Goal: Task Accomplishment & Management: Complete application form

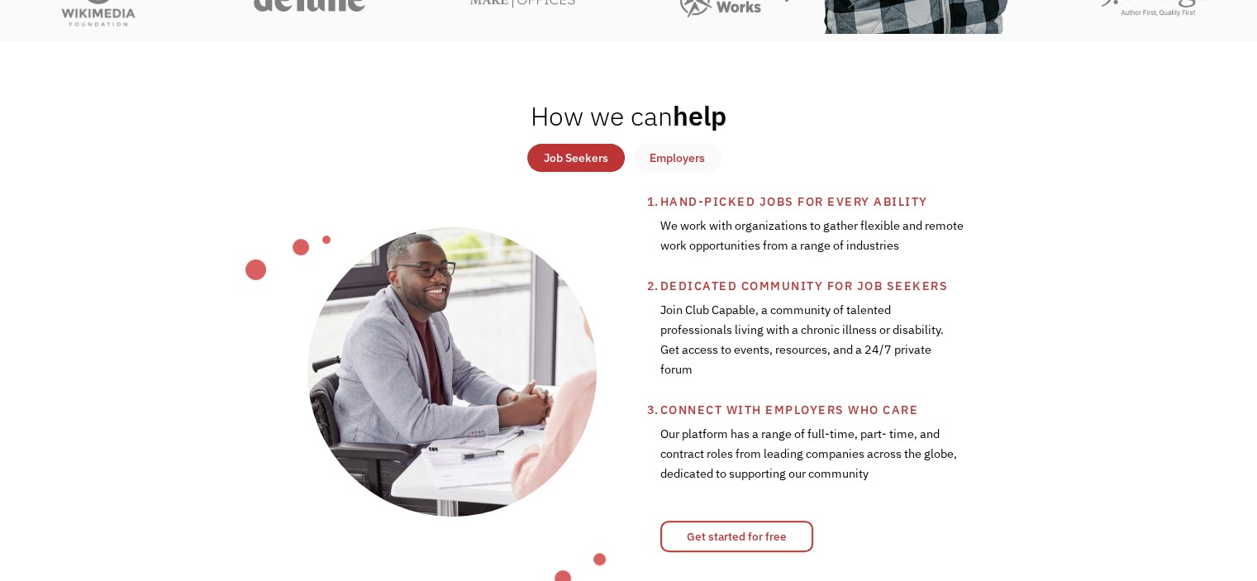
scroll to position [528, 0]
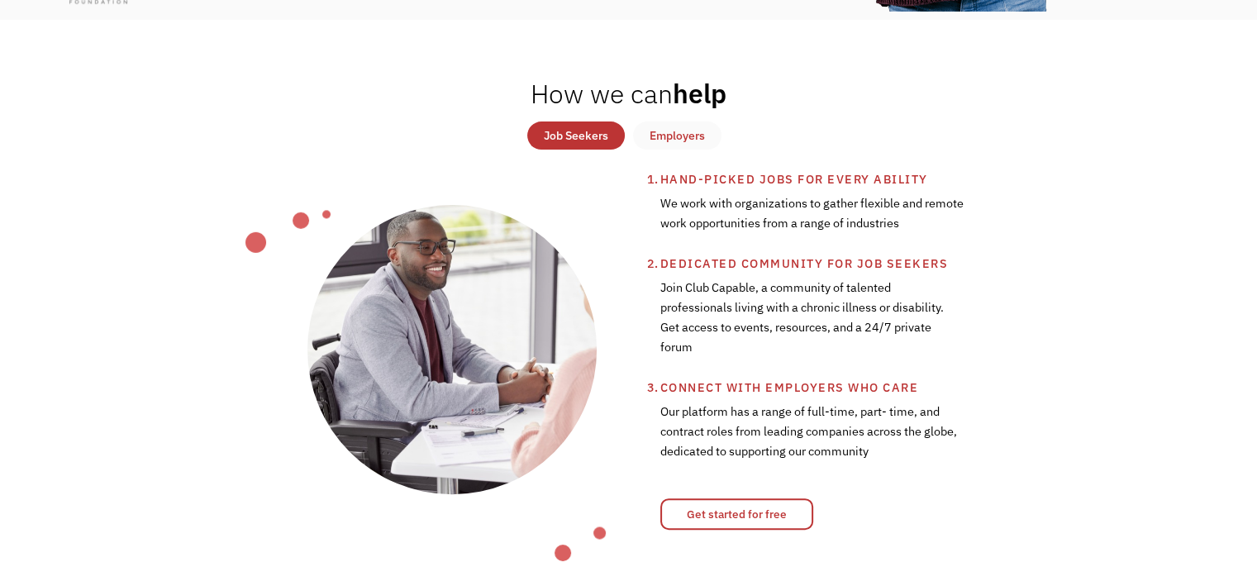
click at [566, 141] on div "Job Seekers" at bounding box center [576, 136] width 64 height 20
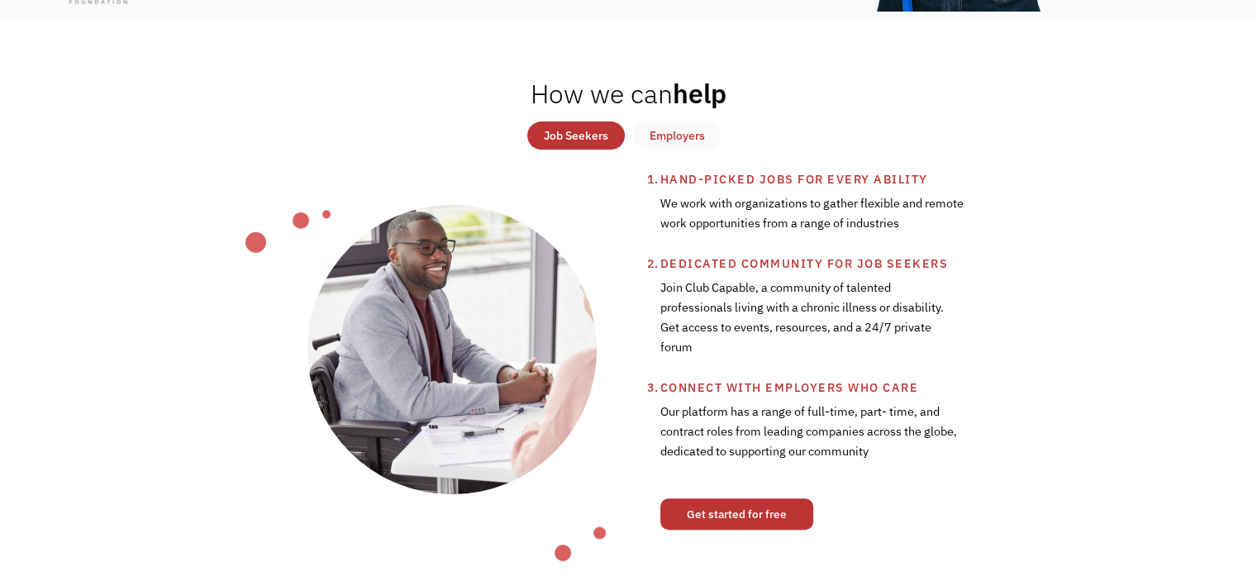
click at [767, 516] on link "Get started for free" at bounding box center [737, 514] width 153 height 31
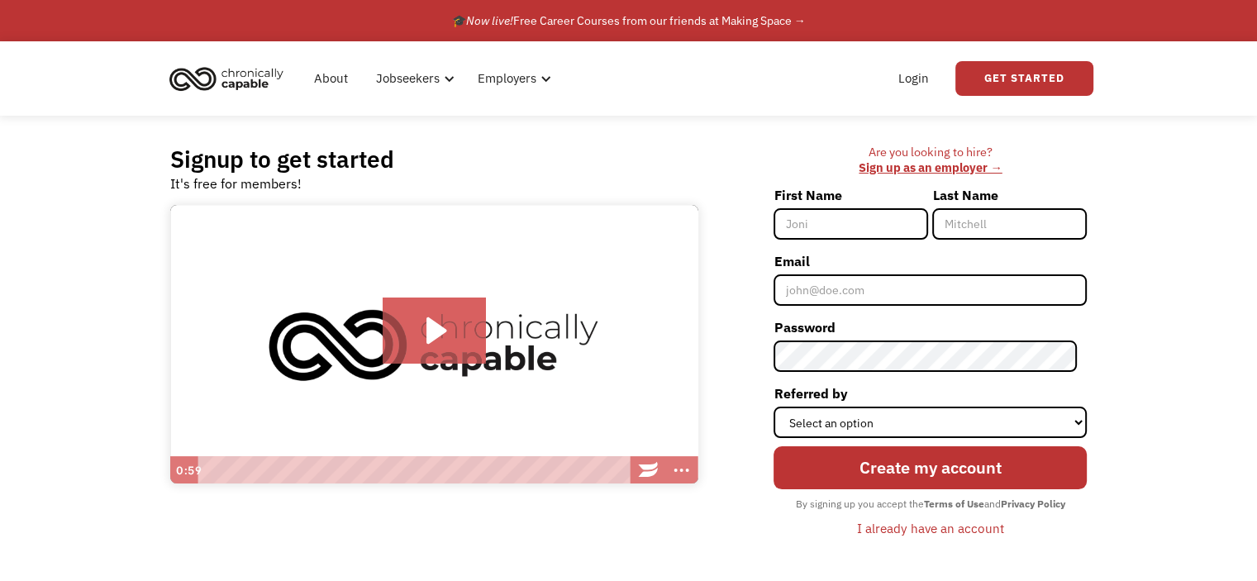
click at [818, 235] on input "First Name" at bounding box center [851, 223] width 155 height 31
type input "[PERSON_NAME]"
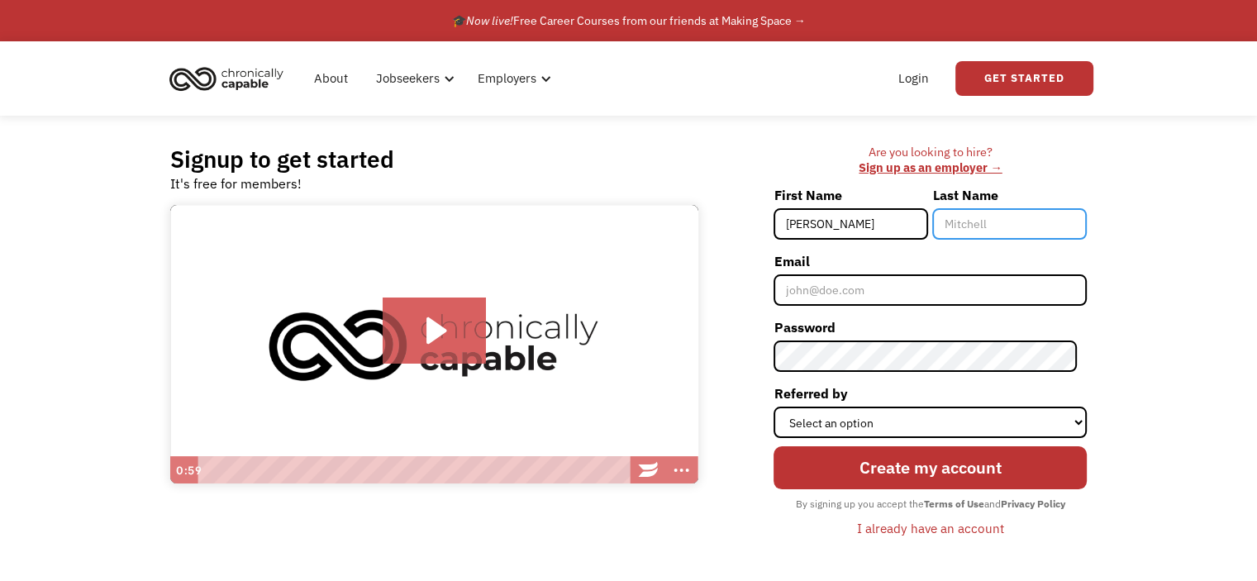
type input "Hussain"
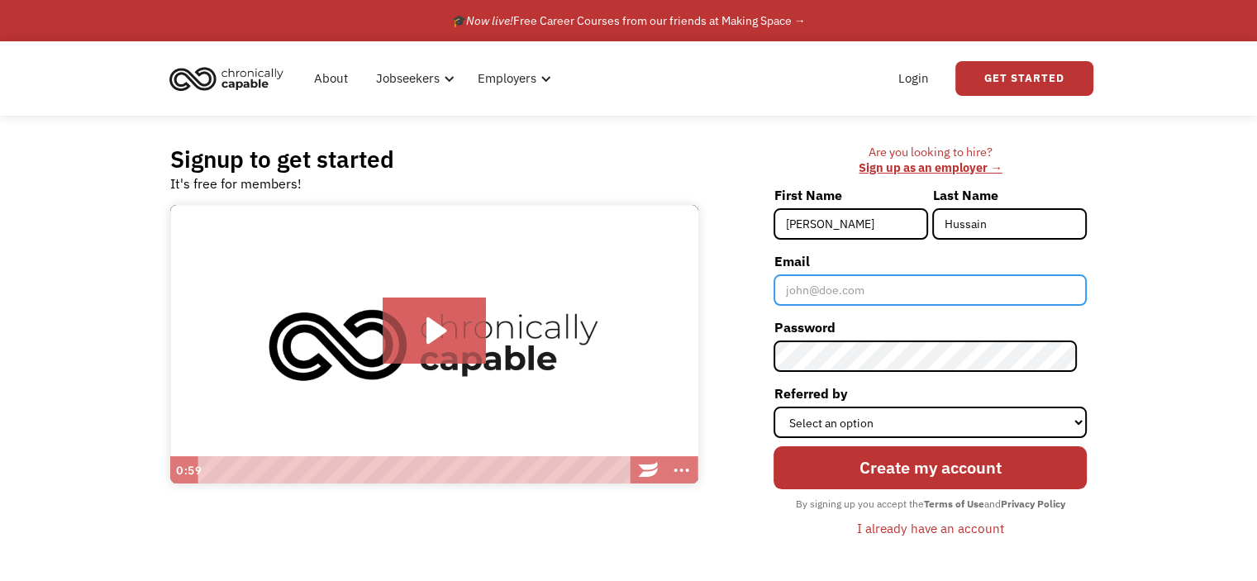
click at [890, 292] on input "Email" at bounding box center [930, 289] width 313 height 31
type input "[EMAIL_ADDRESS][DOMAIN_NAME]"
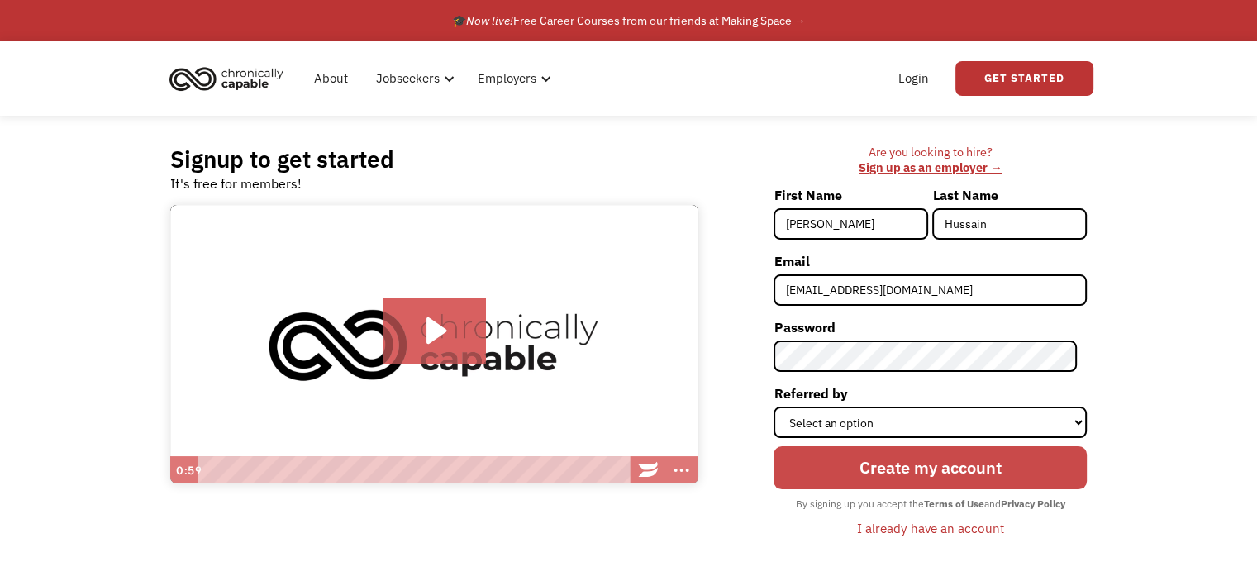
click at [995, 472] on input "Create my account" at bounding box center [930, 467] width 313 height 43
click at [916, 475] on input "Create my account" at bounding box center [930, 467] width 313 height 43
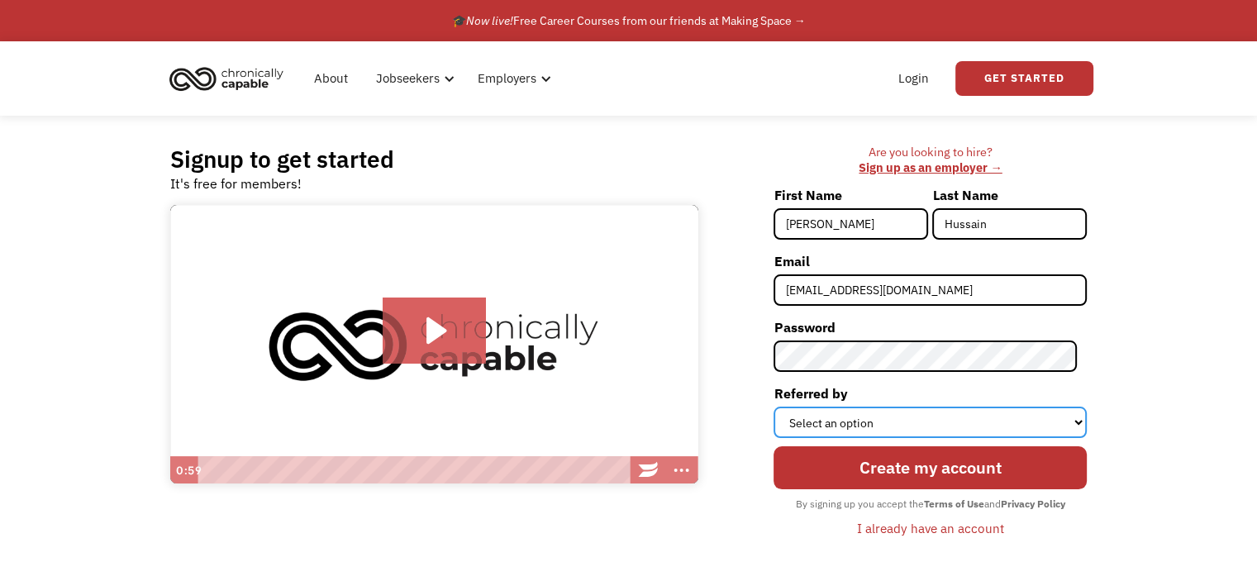
click at [866, 422] on select "Select an option Instagram Facebook Twitter Search Engine News Article Word of …" at bounding box center [930, 422] width 313 height 31
select select "Search Engine"
click at [784, 407] on select "Select an option Instagram Facebook Twitter Search Engine News Article Word of …" at bounding box center [930, 422] width 313 height 31
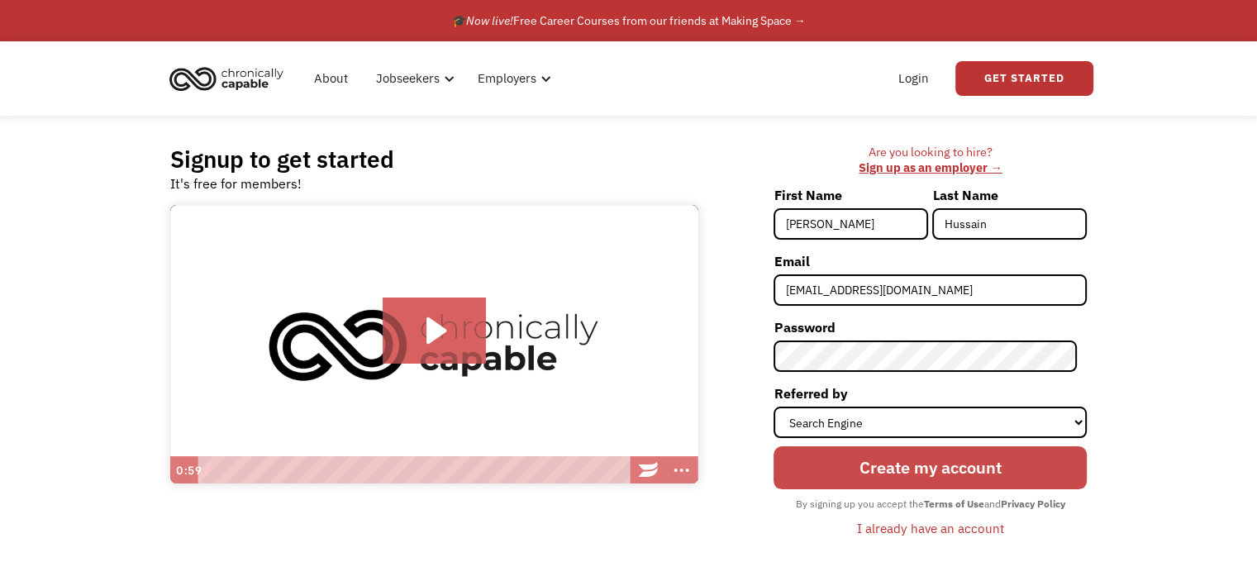
click at [899, 453] on input "Create my account" at bounding box center [930, 467] width 313 height 43
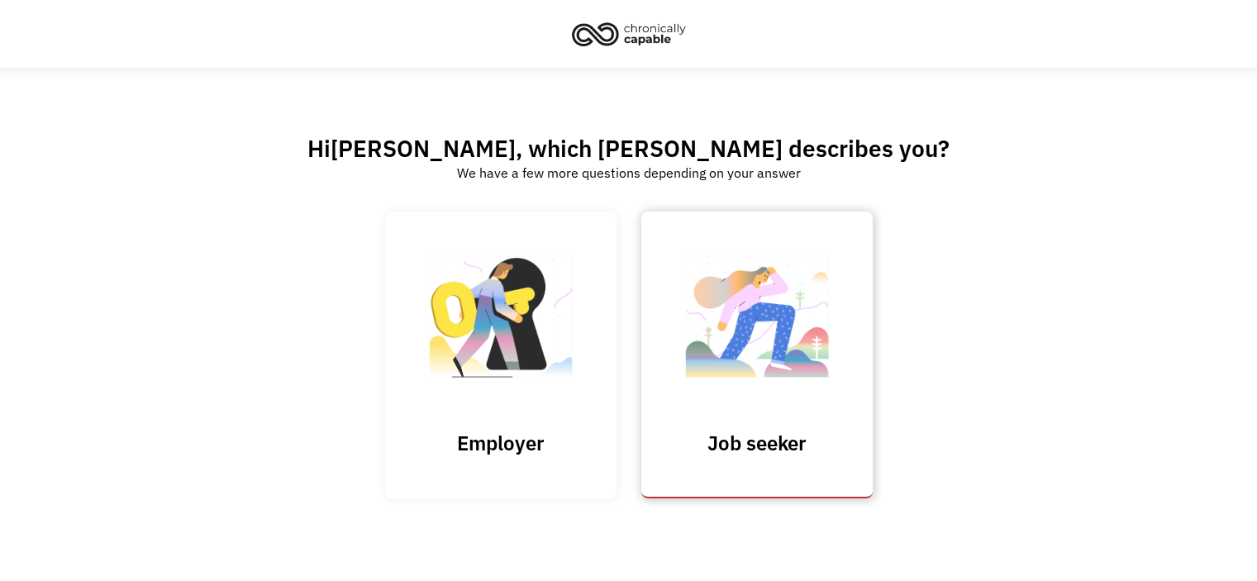
click at [711, 371] on img at bounding box center [757, 325] width 165 height 161
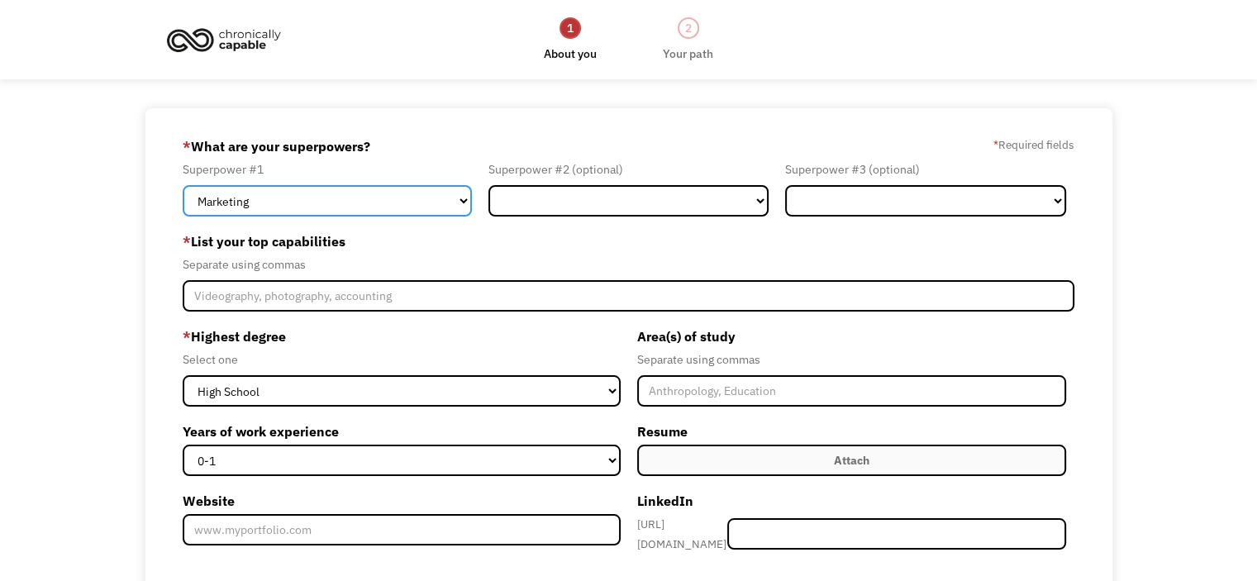
click at [266, 194] on select "Marketing Human Resources Finance Technology Operations Sales Industrial & Manu…" at bounding box center [327, 200] width 289 height 31
select select "Human Resources"
click at [183, 185] on select "Marketing Human Resources Finance Technology Operations Sales Industrial & Manu…" at bounding box center [327, 200] width 289 height 31
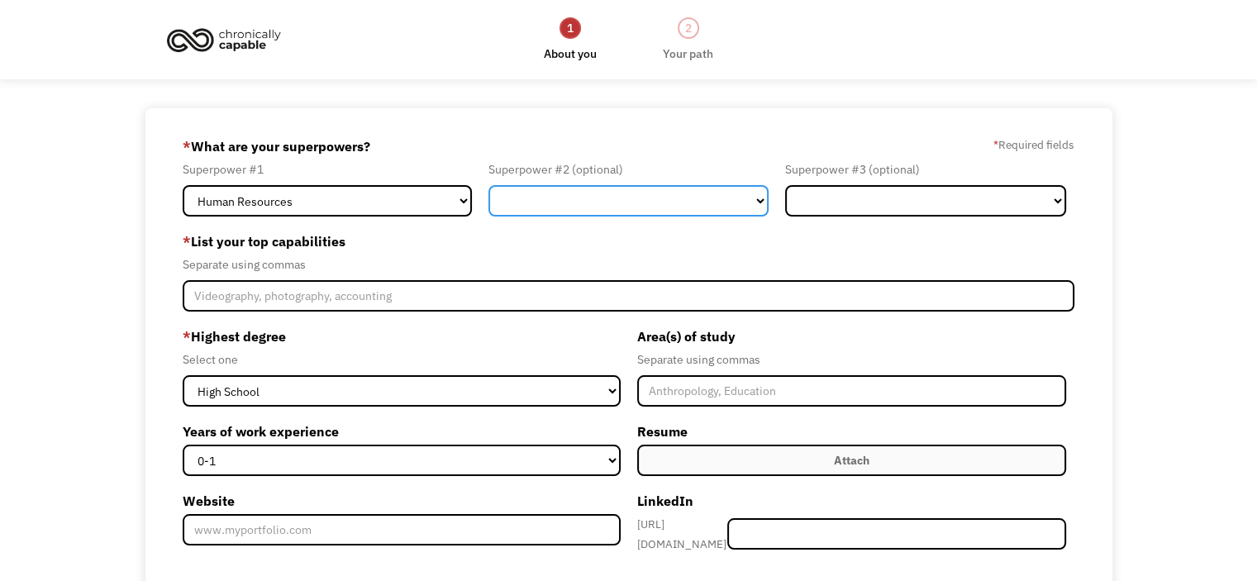
click at [565, 196] on select "Marketing Human Resources Finance Technology Operations Sales Industrial & Manu…" at bounding box center [629, 200] width 281 height 31
select select "Communications & Public Relations"
click at [489, 185] on select "Marketing Human Resources Finance Technology Operations Sales Industrial & Manu…" at bounding box center [629, 200] width 281 height 31
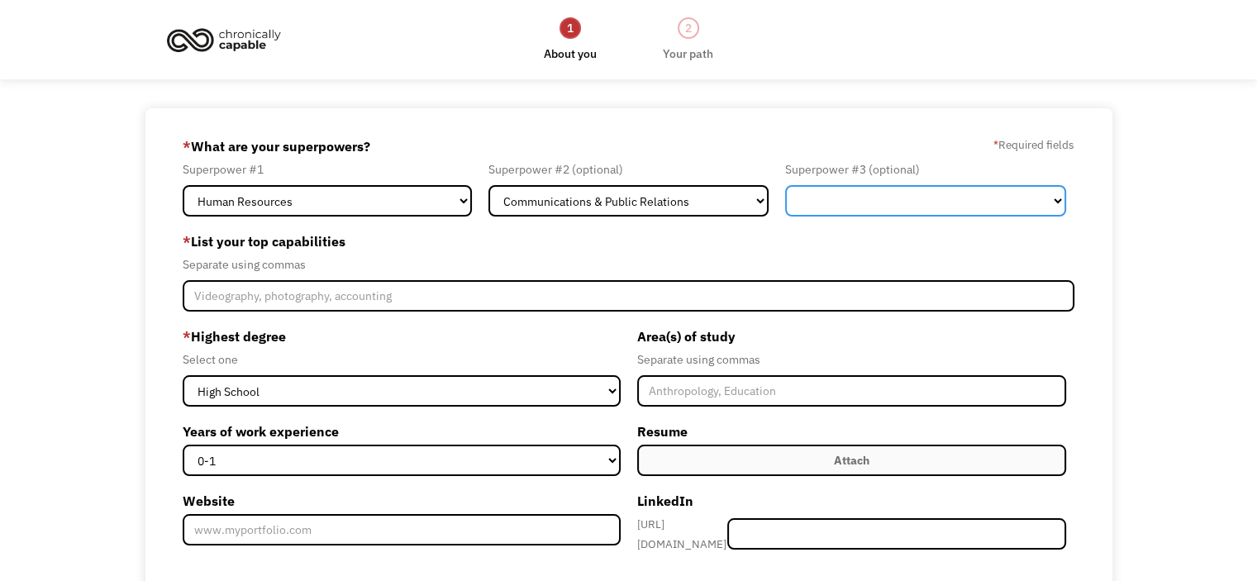
click at [810, 193] on select "Marketing Human Resources Finance Technology Operations Sales Industrial & Manu…" at bounding box center [925, 200] width 281 height 31
click at [370, 251] on label "* List your top capabilities" at bounding box center [629, 241] width 892 height 26
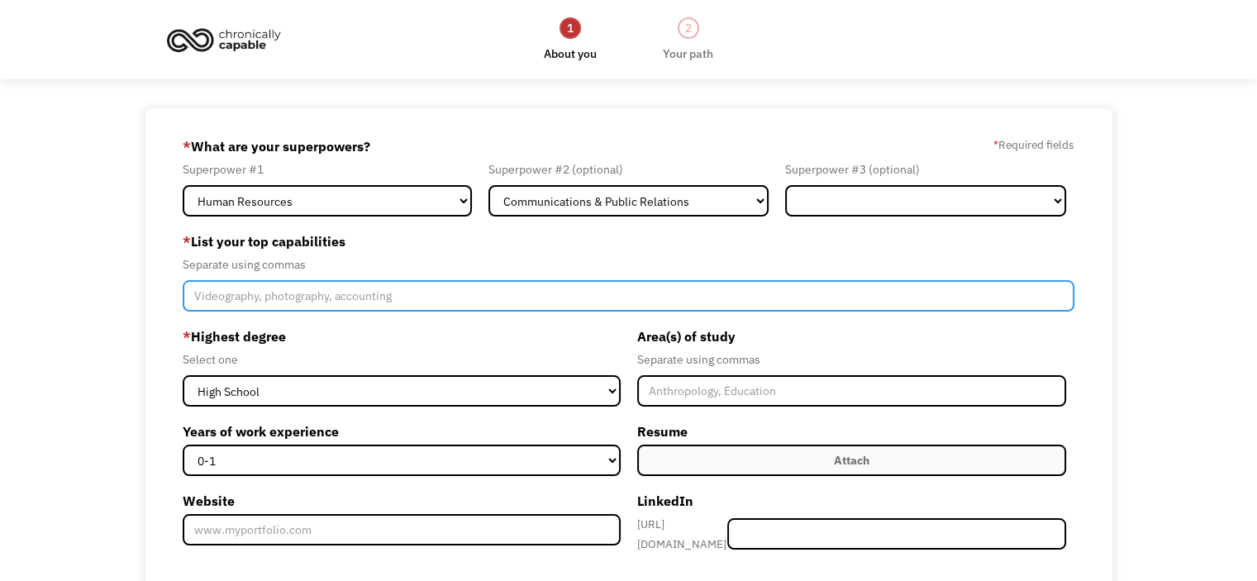
click at [332, 296] on input "Member-Create-Step1" at bounding box center [629, 295] width 892 height 31
type input "H"
type input "R"
click at [331, 297] on input "Member-Create-Step1" at bounding box center [629, 295] width 892 height 31
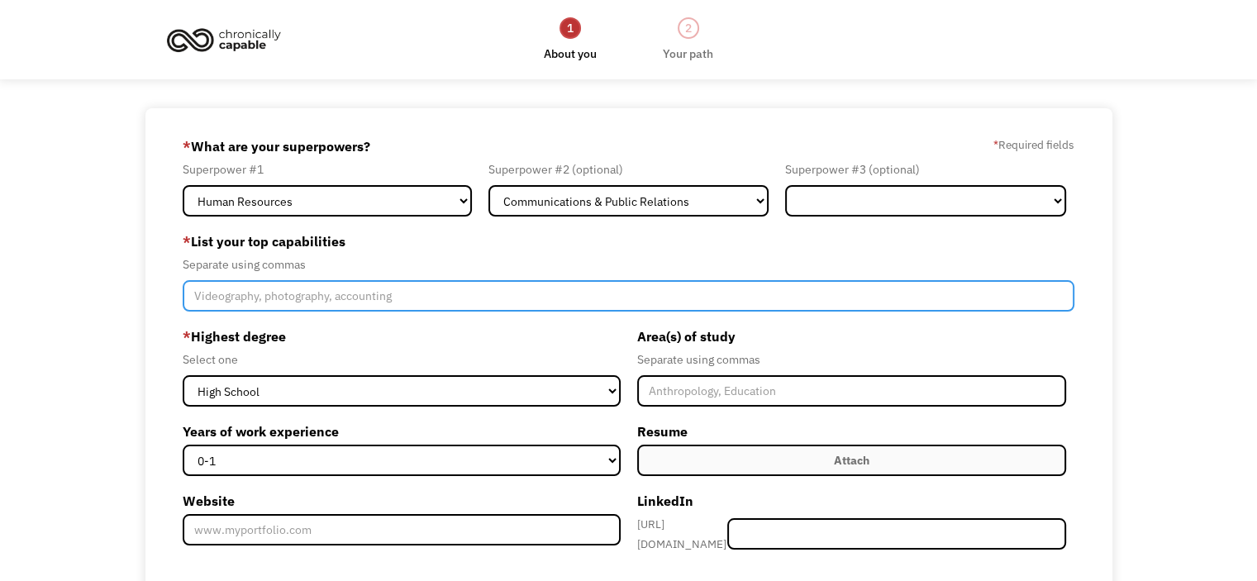
click at [331, 297] on input "Member-Create-Step1" at bounding box center [629, 295] width 892 height 31
click at [317, 298] on input "Content editiong" at bounding box center [629, 295] width 892 height 31
click at [265, 294] on input "Content editiong" at bounding box center [629, 295] width 892 height 31
click at [304, 297] on input "Content editing" at bounding box center [629, 295] width 892 height 31
type input "Content editing , recruiting, retaining, resolving issues, hindi, english"
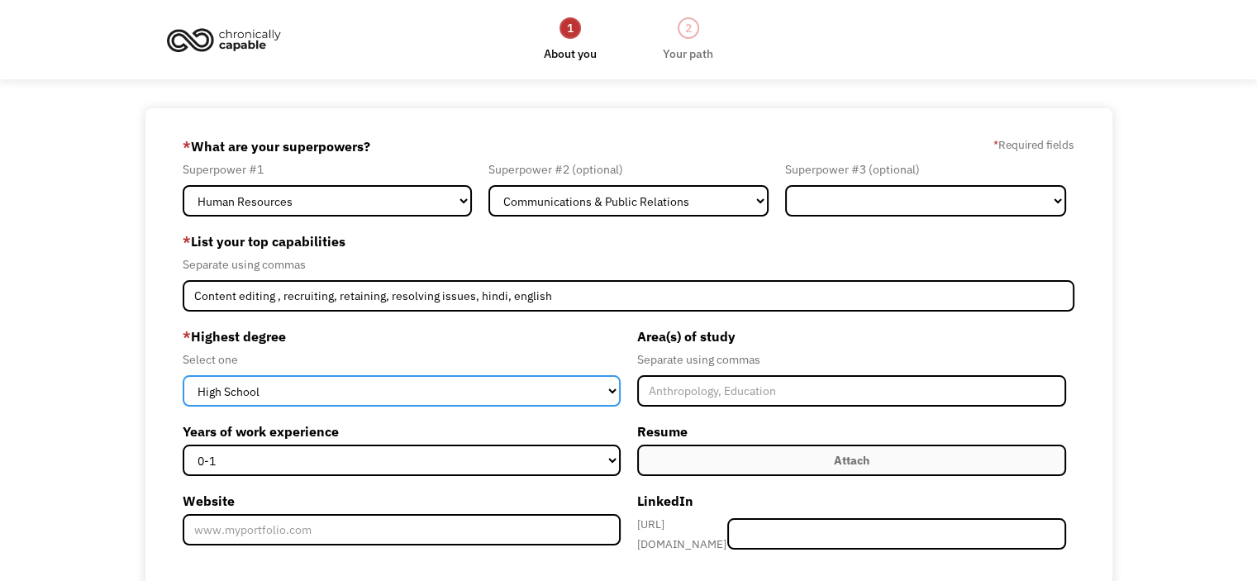
click at [417, 403] on select "High School Associates Bachelors Master's PhD" at bounding box center [401, 390] width 437 height 31
click at [416, 384] on select "High School Associates Bachelors Master's PhD" at bounding box center [401, 390] width 437 height 31
select select "masters"
click at [183, 375] on select "High School Associates Bachelors Master's PhD" at bounding box center [401, 390] width 437 height 31
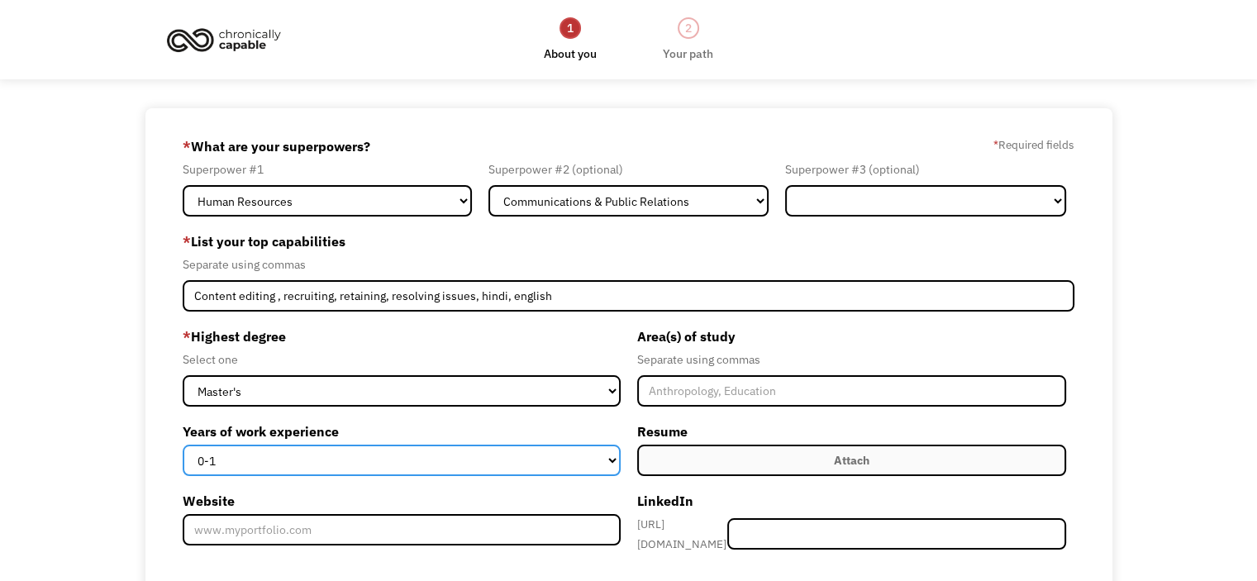
click at [326, 457] on select "0-1 2-4 5-10 11-15 15+" at bounding box center [401, 460] width 437 height 31
select select "5-10"
click at [183, 445] on select "0-1 2-4 5-10 11-15 15+" at bounding box center [401, 460] width 437 height 31
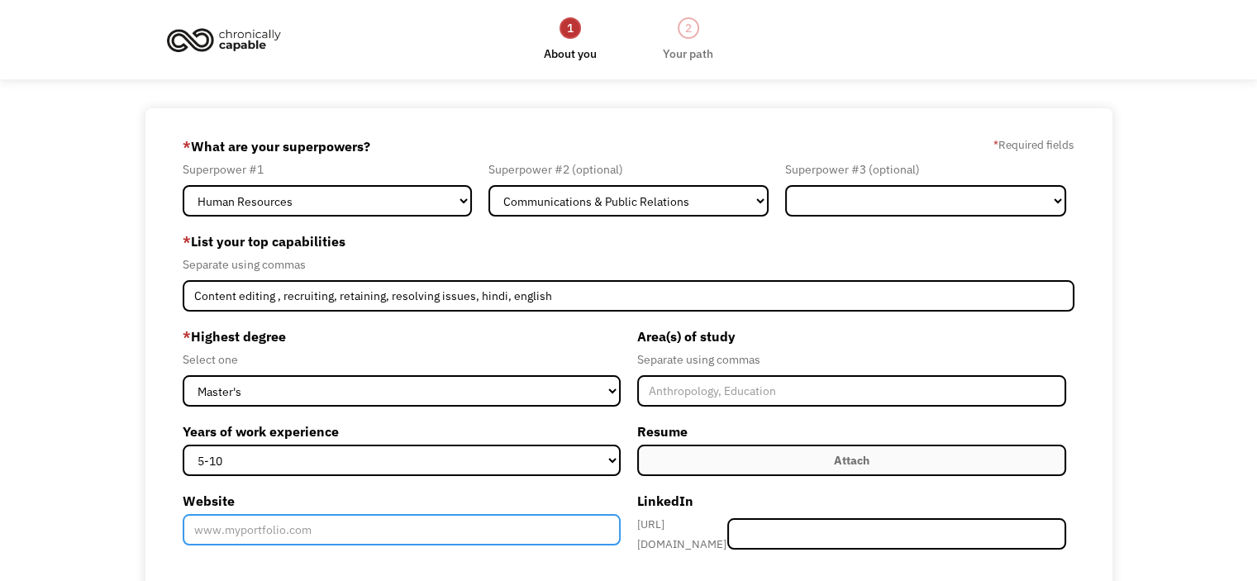
click at [450, 518] on input "Website" at bounding box center [401, 529] width 437 height 31
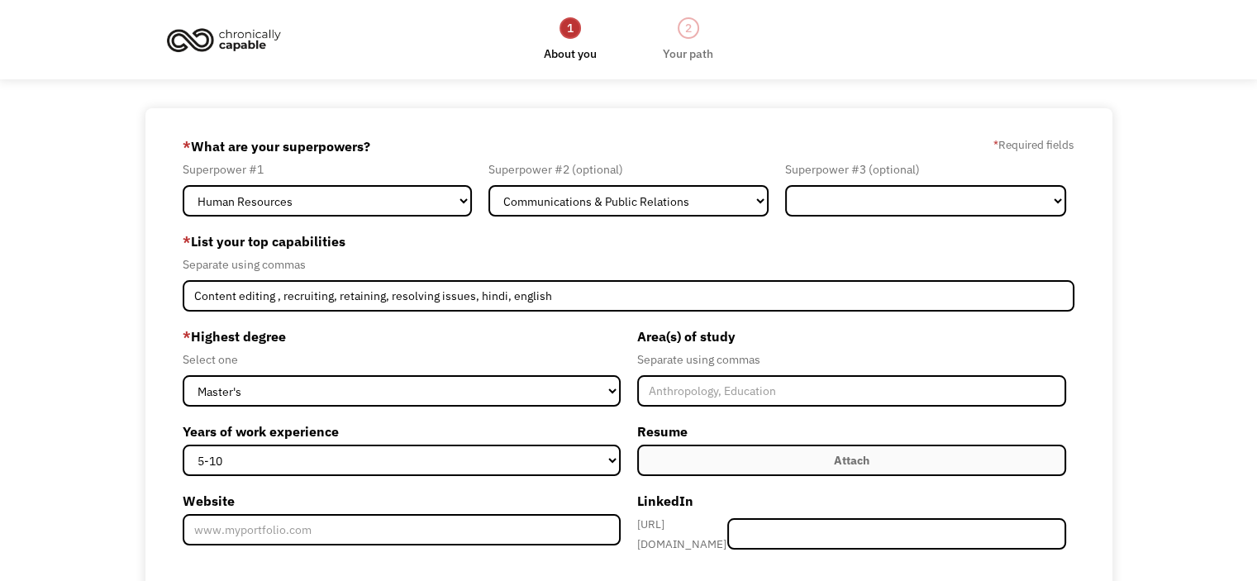
click at [781, 466] on label "Attach" at bounding box center [851, 460] width 429 height 31
type input "Please wait..."
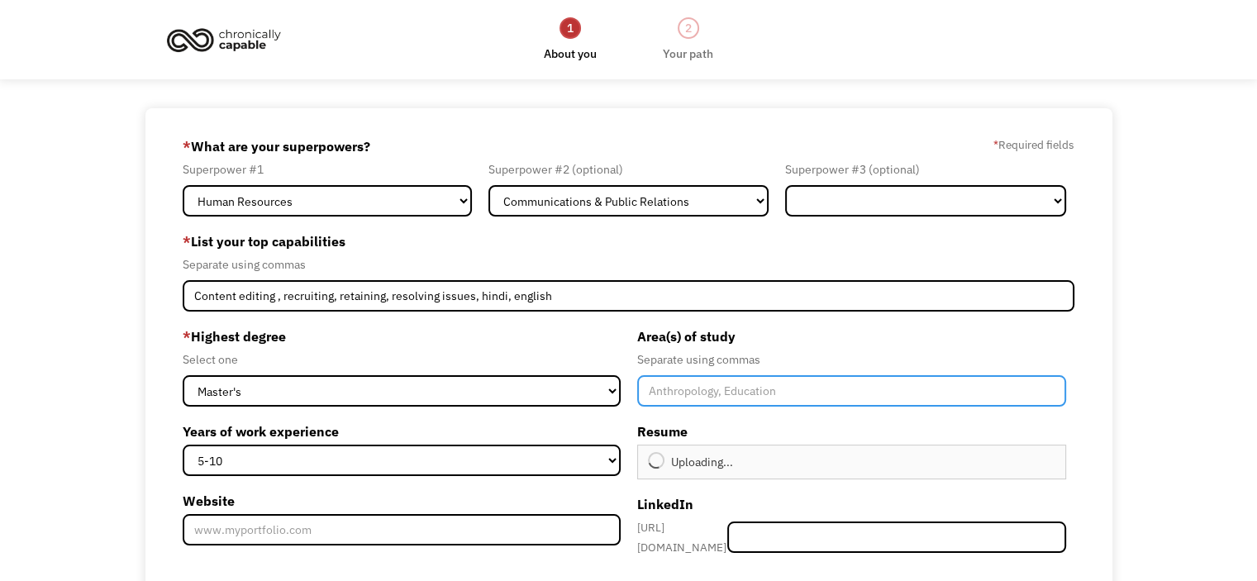
click at [817, 379] on input "Member-Create-Step1" at bounding box center [851, 390] width 429 height 31
type input "H"
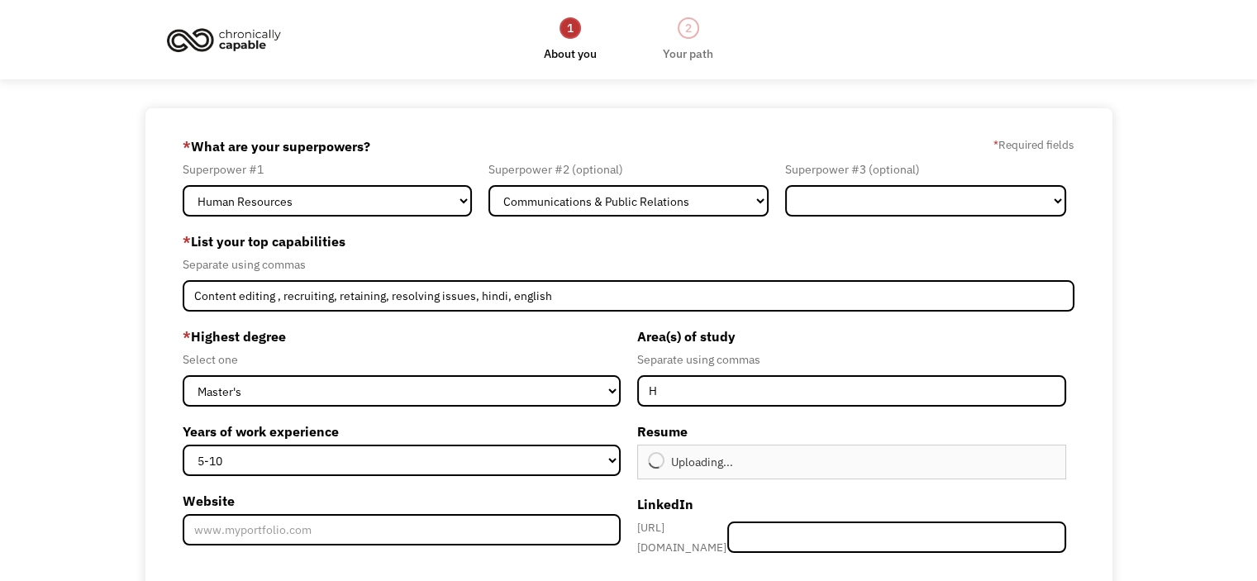
type input "Continue"
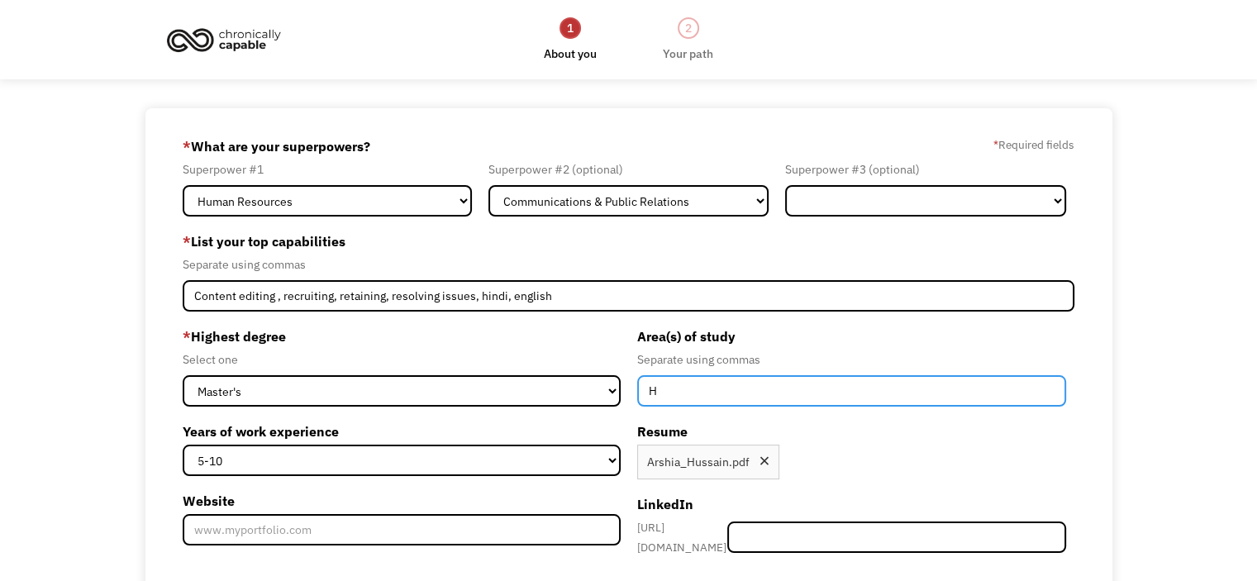
click at [678, 394] on input "H" at bounding box center [851, 390] width 429 height 31
type input "Human Resource"
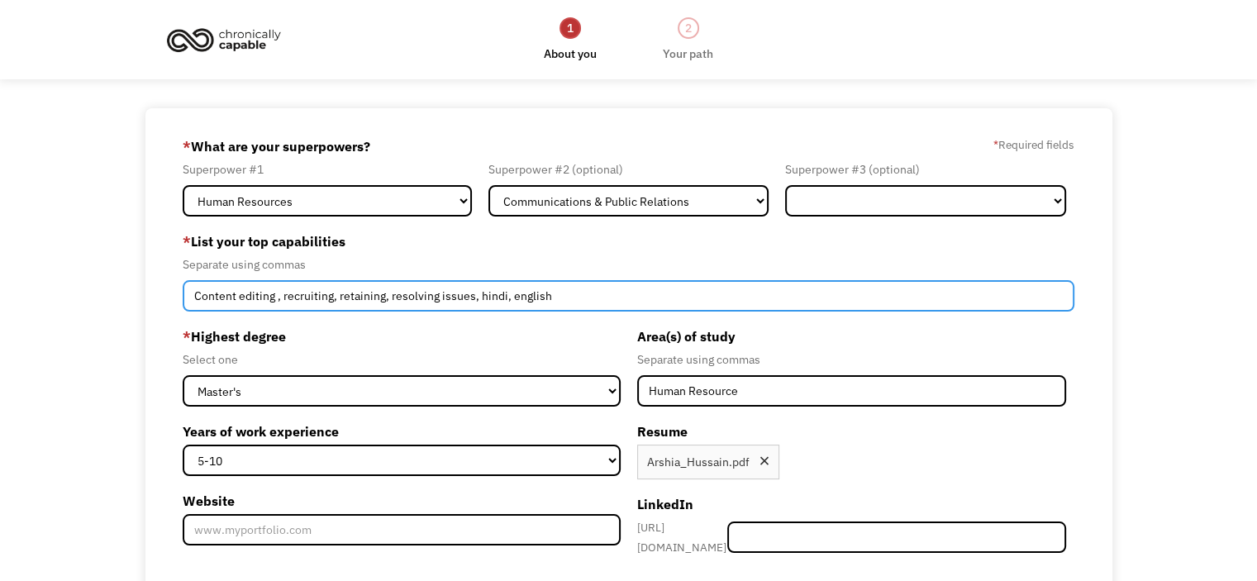
click at [572, 290] on input "Content editing , recruiting, retaining, resolving issues, hindi, english" at bounding box center [629, 295] width 892 height 31
click at [600, 298] on input "Content editing , recruiting, retaining, resolving issues, hindi, english, MS e…" at bounding box center [629, 295] width 892 height 31
click at [704, 302] on input "Content editing , recruiting, retaining, resolving issues, hindi, english, MS e…" at bounding box center [629, 295] width 892 height 31
click at [486, 293] on input "Content editing , recruiting, retaining, resolving issues, hindi, english, MS e…" at bounding box center [629, 295] width 892 height 31
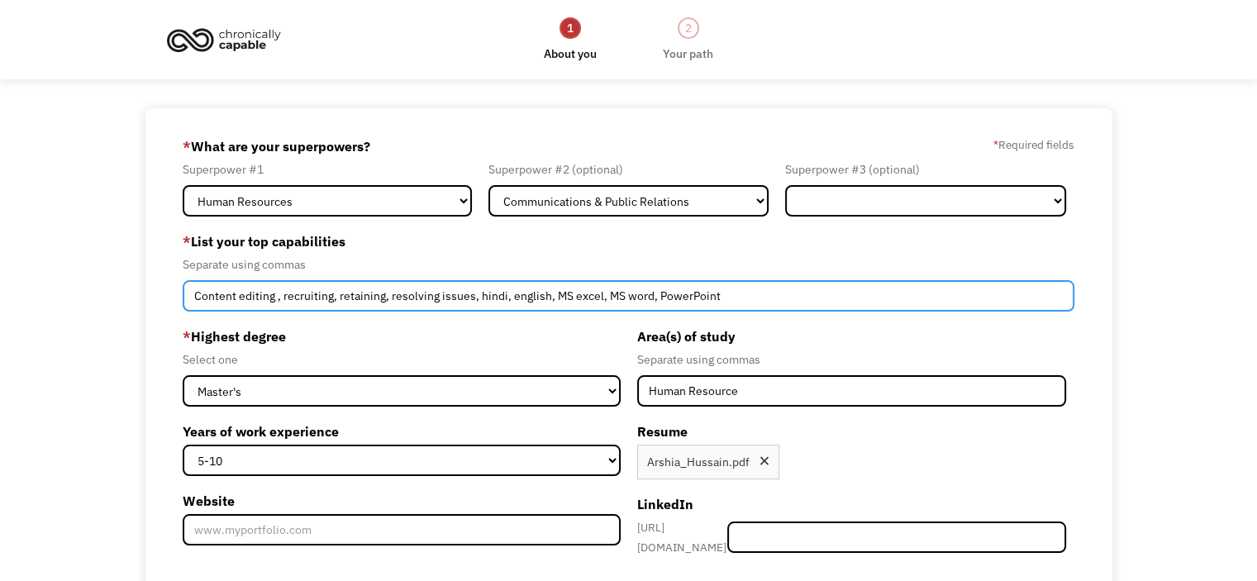
click at [486, 293] on input "Content editing , recruiting, retaining, resolving issues, hindi, english, MS e…" at bounding box center [629, 295] width 892 height 31
click at [534, 300] on input "Content editing , recruiting, retaining, resolving issues, Hindi, english, MS e…" at bounding box center [629, 295] width 892 height 31
click at [718, 297] on input "Content editing , recruiting, retaining, resolving issues, Hindi, English, MS e…" at bounding box center [629, 295] width 892 height 31
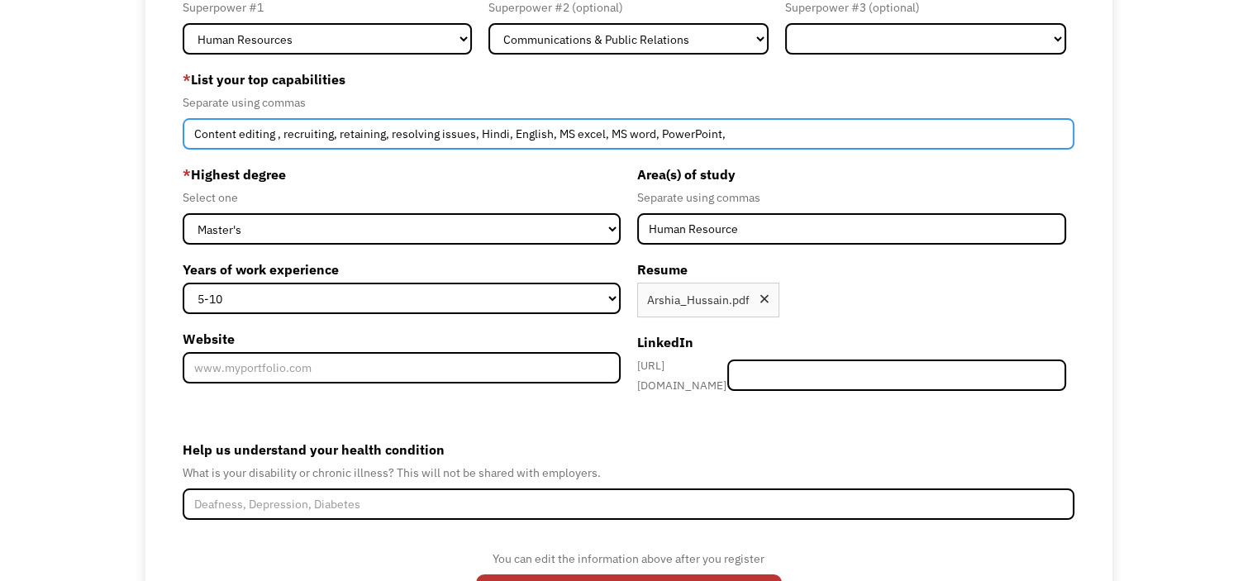
scroll to position [164, 0]
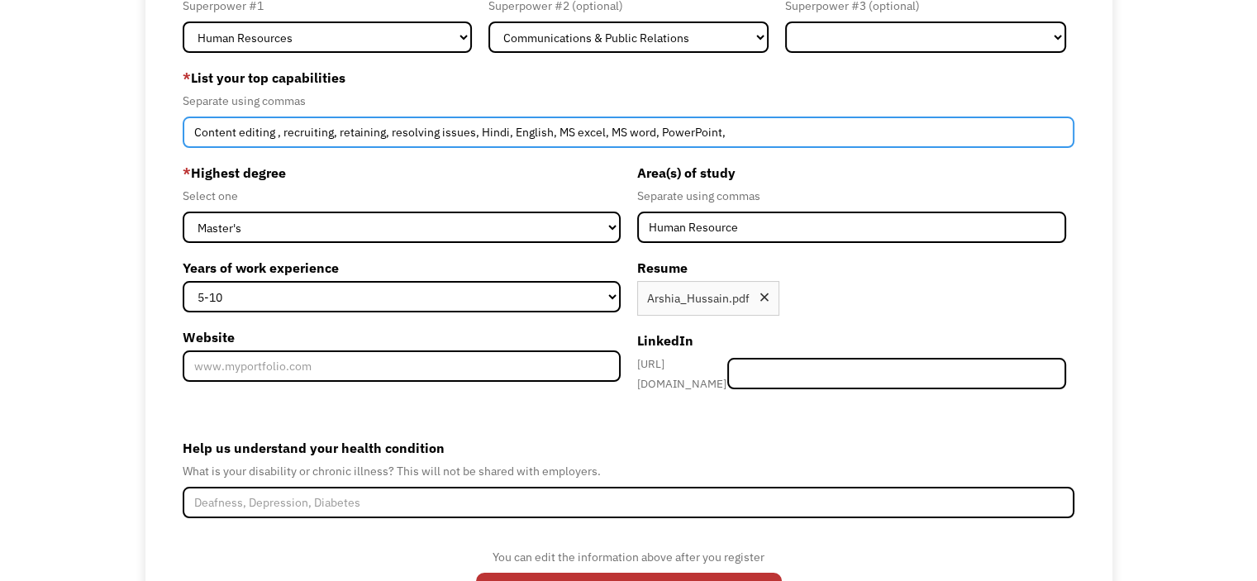
type input "Content editing , recruiting, retaining, resolving issues, Hindi, English, MS e…"
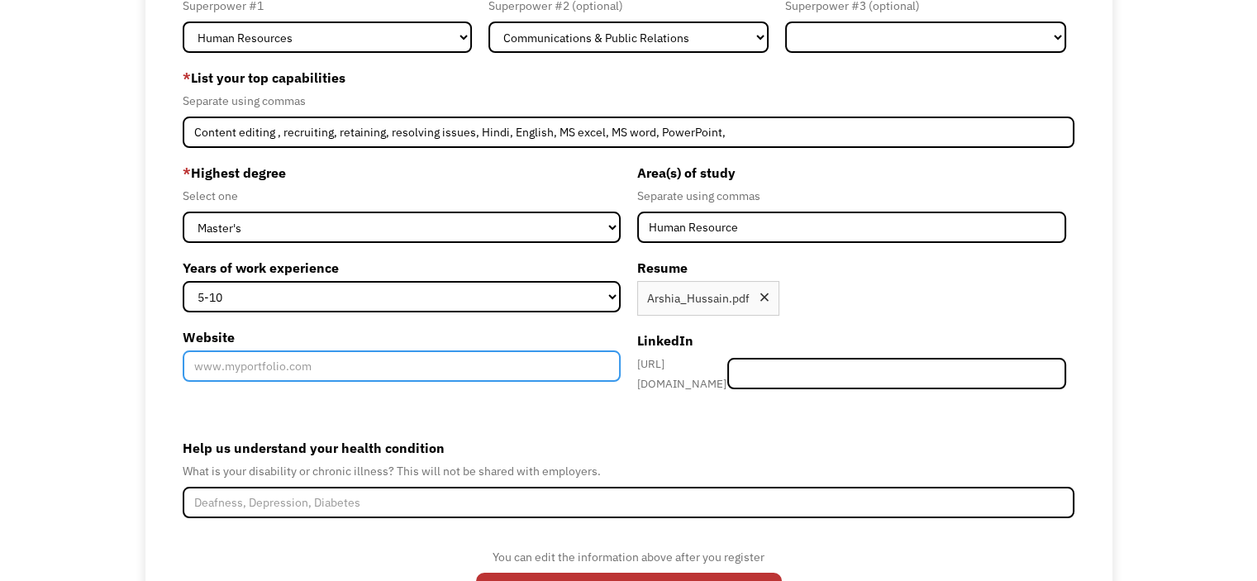
click at [345, 367] on input "Website" at bounding box center [401, 366] width 437 height 31
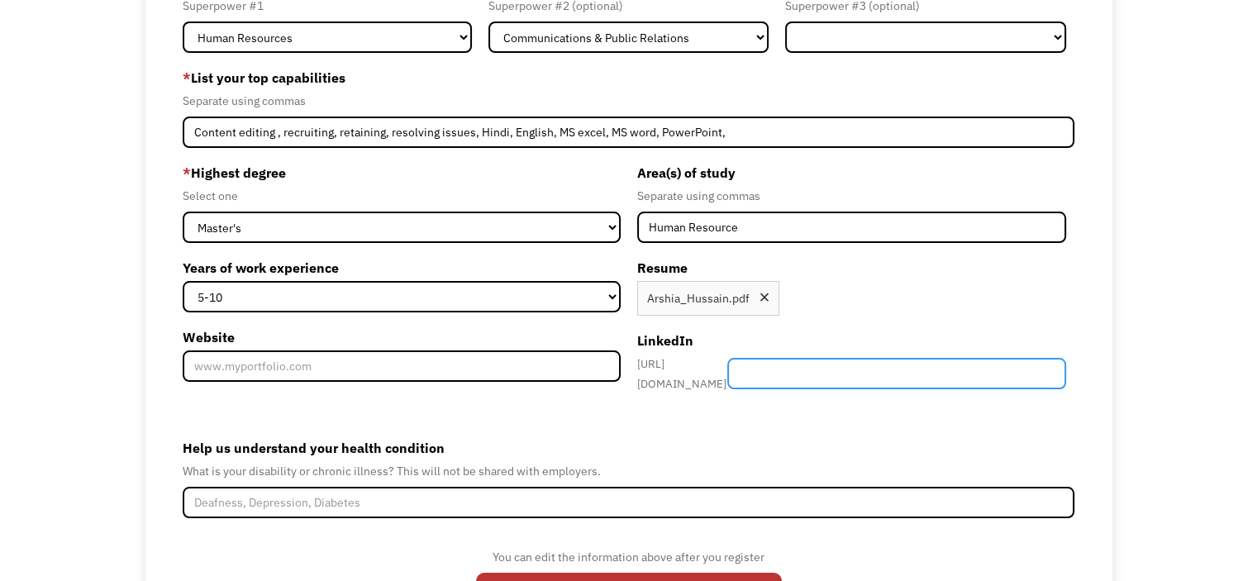
click at [826, 360] on input "Member-Create-Step1" at bounding box center [897, 373] width 339 height 31
paste input "https://www.linkedin.com/in/arshia-hussain-173455174/"
type input "https://www.linkedin.com/in/arshia-hussain-173455174/"
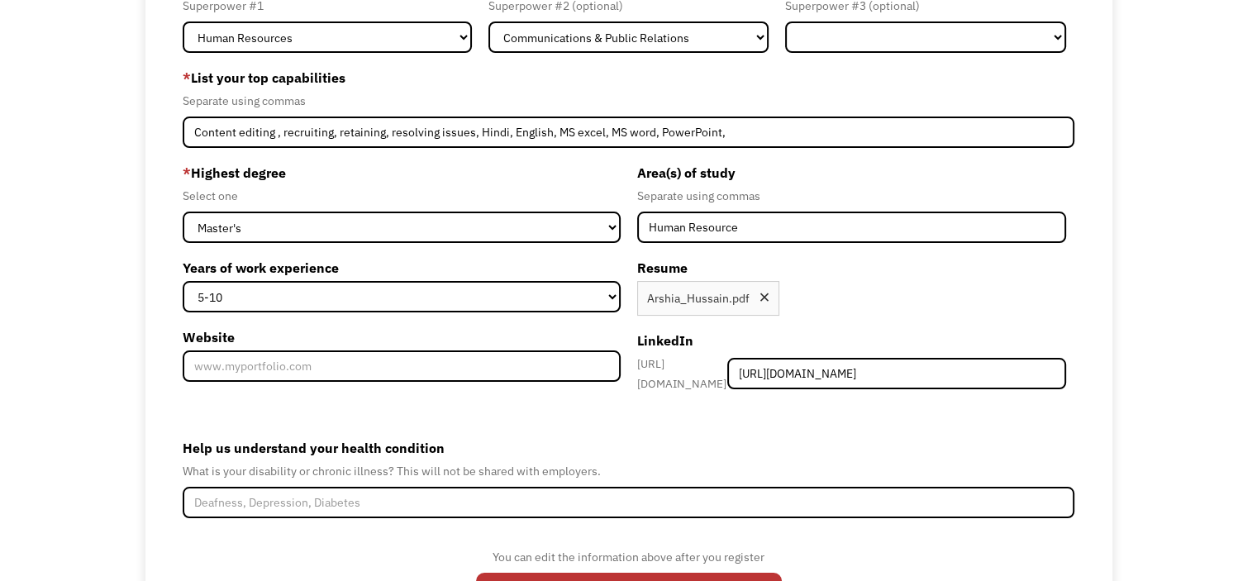
scroll to position [0, 0]
click at [485, 474] on div "Help us understand your health condition What is your disability or chronic ill…" at bounding box center [629, 477] width 892 height 84
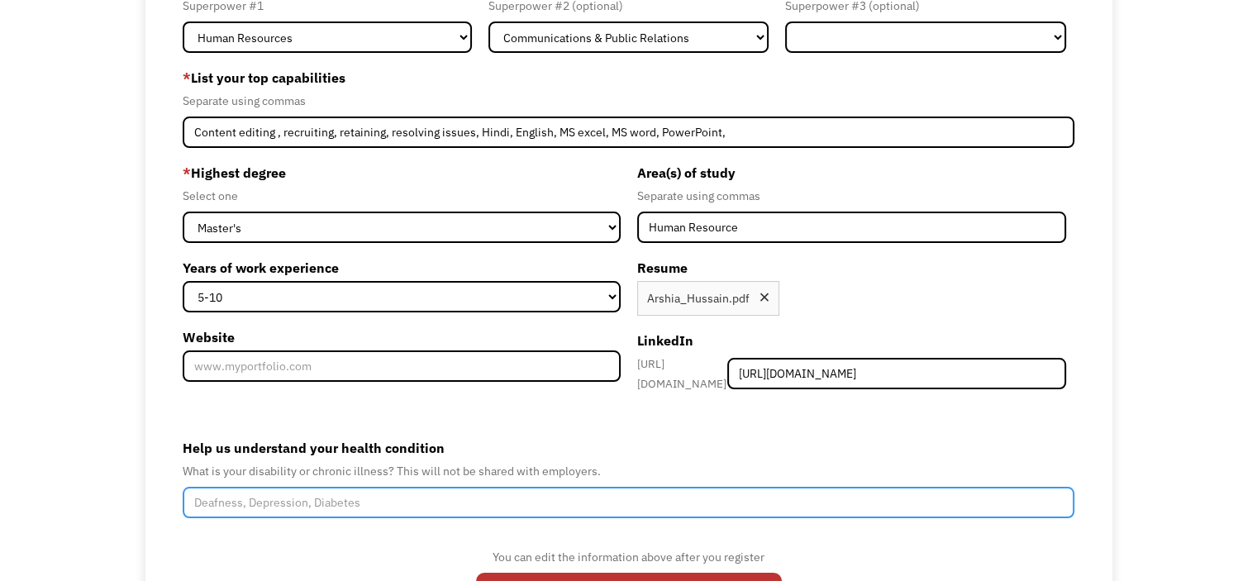
click at [483, 487] on input "Help us understand your health condition" at bounding box center [629, 502] width 892 height 31
type input "H"
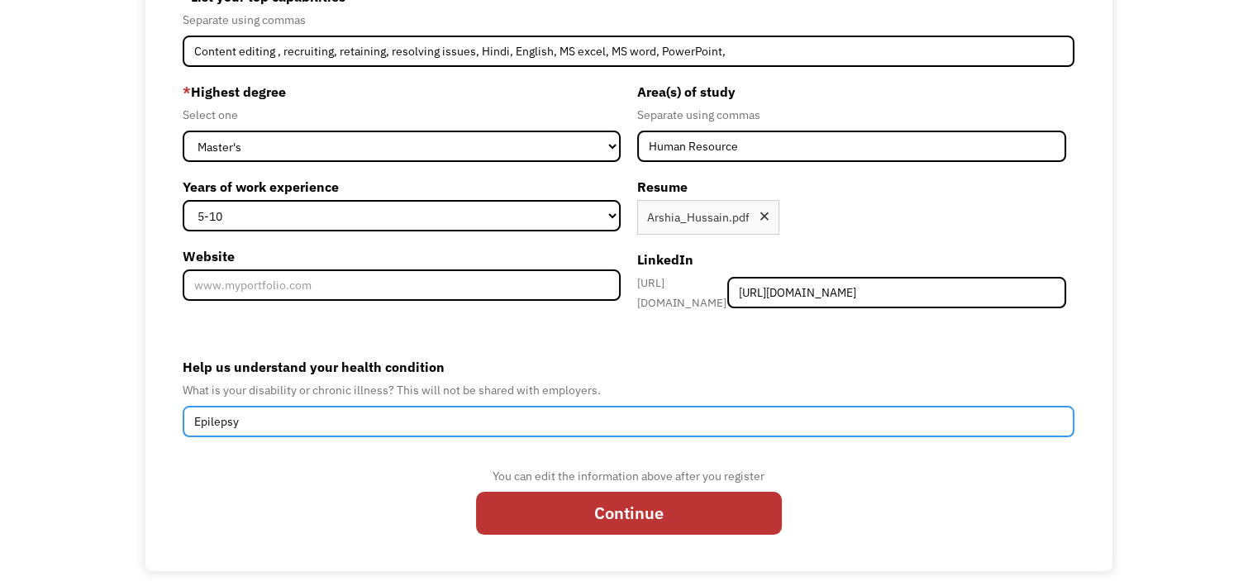
scroll to position [255, 0]
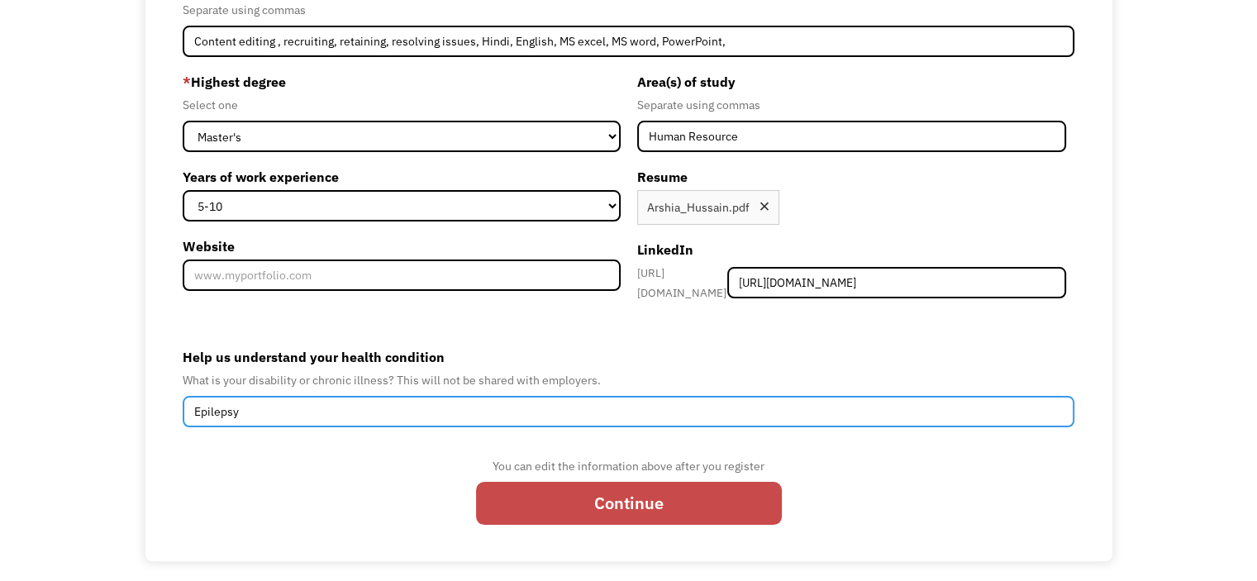
type input "Epilepsy"
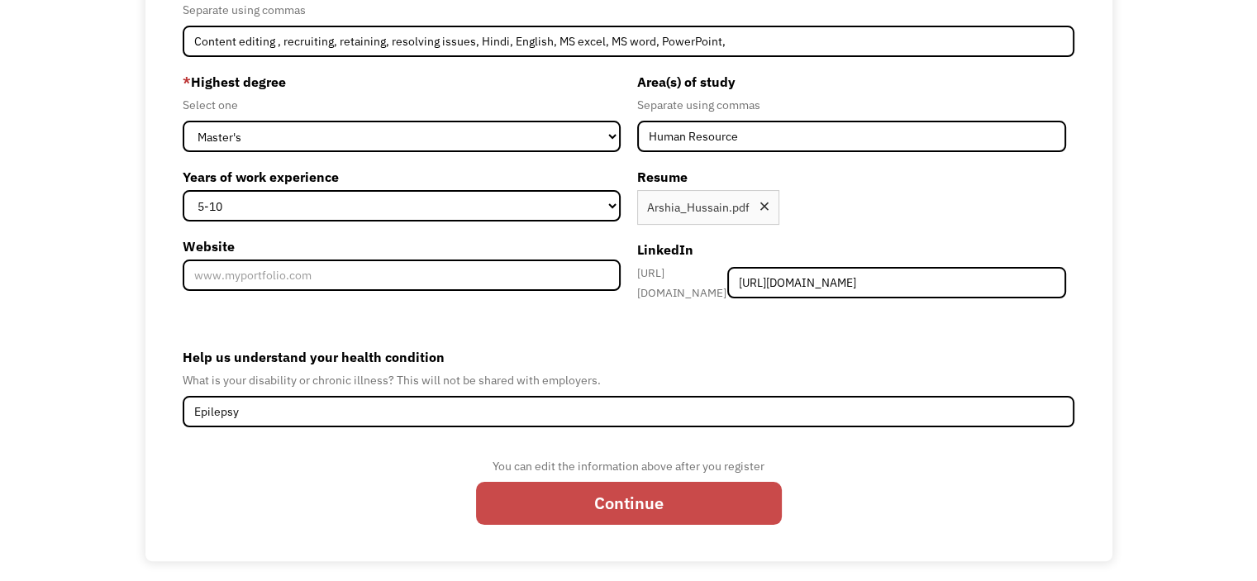
click at [587, 496] on input "Continue" at bounding box center [629, 503] width 306 height 43
type input "Please wait..."
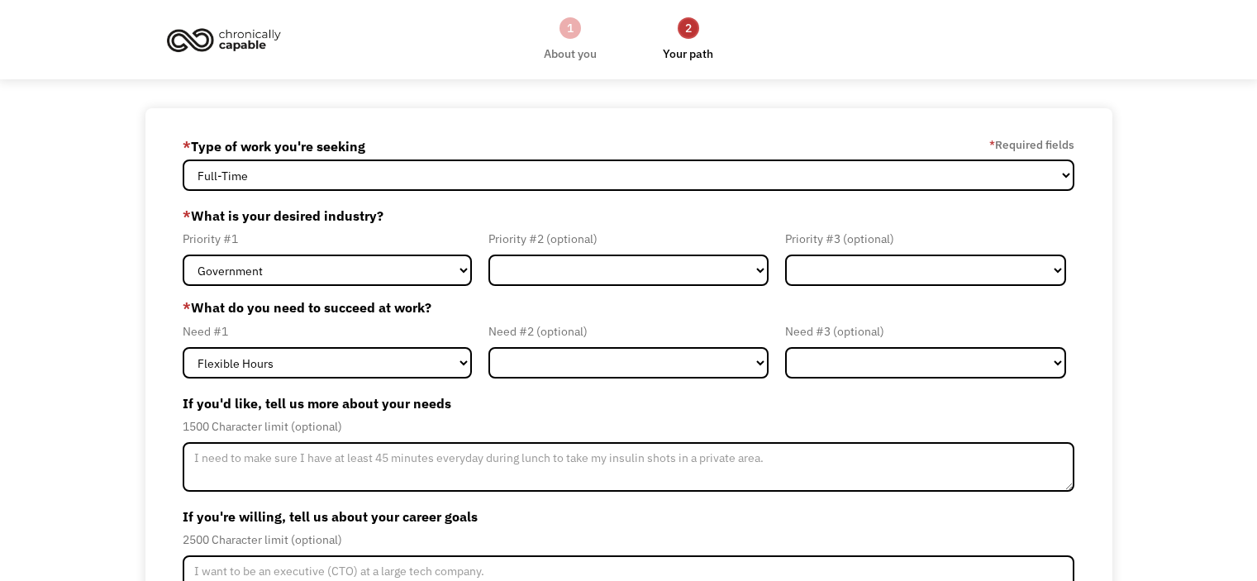
click at [370, 172] on select "Full-Time Part-Time Both Full-Time and Part-Time" at bounding box center [629, 175] width 892 height 31
drag, startPoint x: 0, startPoint y: 0, endPoint x: 370, endPoint y: 172, distance: 407.6
click at [370, 172] on select "Full-Time Part-Time Both Full-Time and Part-Time" at bounding box center [629, 175] width 892 height 31
select select "Both Full-Time and Part-Time"
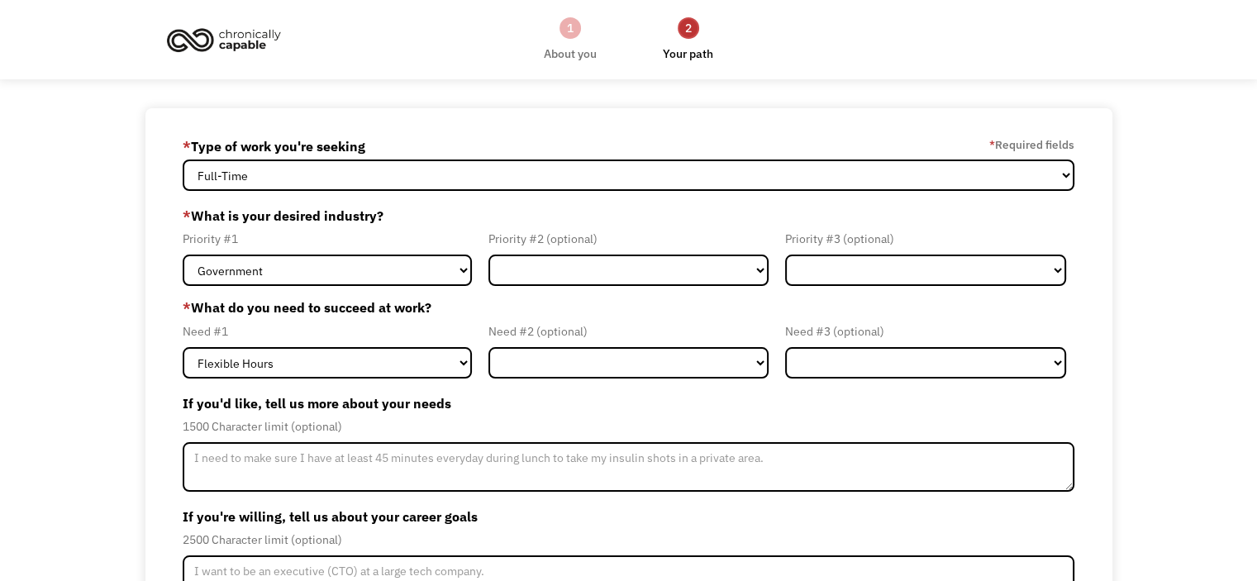
click at [183, 160] on select "Full-Time Part-Time Both Full-Time and Part-Time" at bounding box center [629, 175] width 892 height 31
click at [455, 267] on select "Government Finance & Insurance Health & Social Care Tech & Engineering Creative…" at bounding box center [327, 270] width 289 height 31
click at [457, 273] on select "Government Finance & Insurance Health & Social Care Tech & Engineering Creative…" at bounding box center [327, 270] width 289 height 31
select select "Creative & Design"
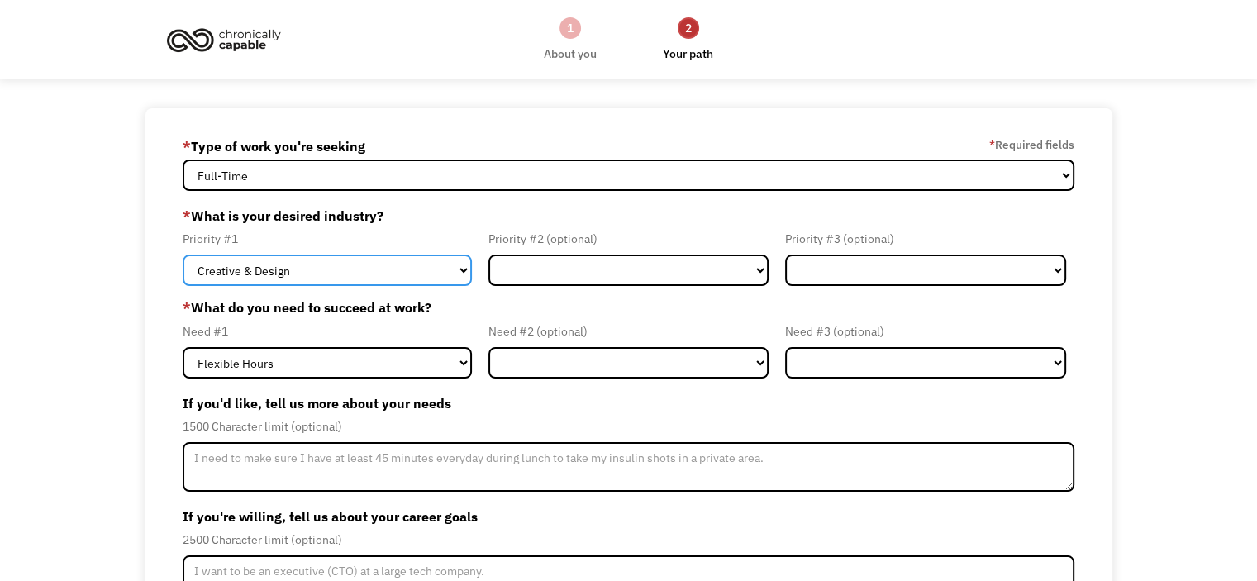
click at [183, 255] on select "Government Finance & Insurance Health & Social Care Tech & Engineering Creative…" at bounding box center [327, 270] width 289 height 31
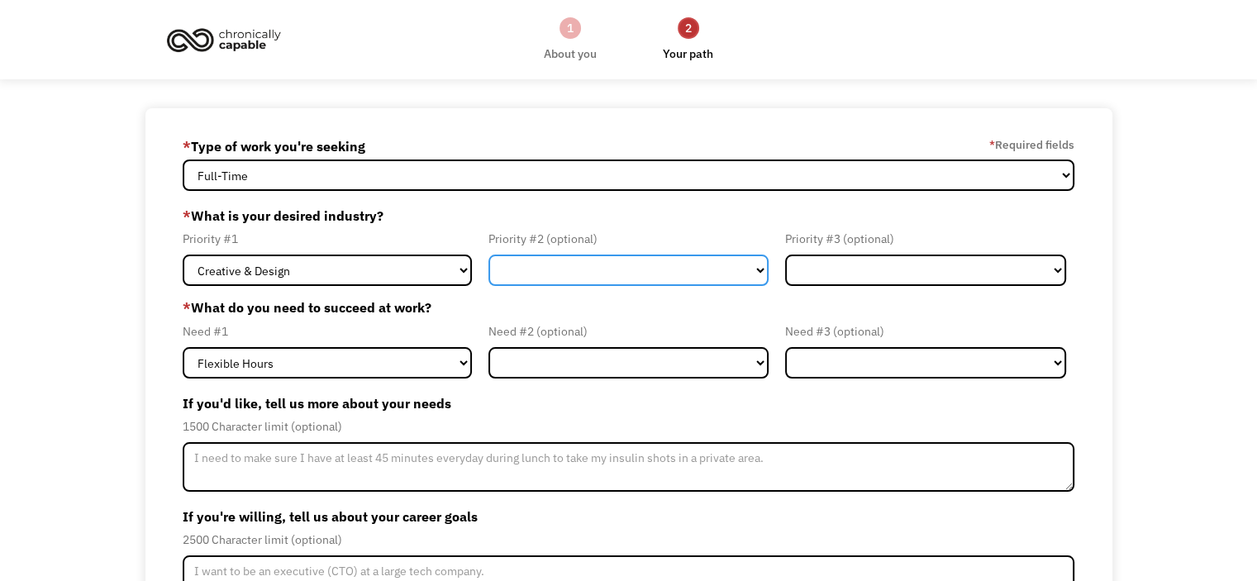
click at [596, 270] on select "Government Finance & Insurance Health & Social Care Tech & Engineering Creative…" at bounding box center [629, 270] width 281 height 31
select select "Government"
click at [489, 255] on select "Government Finance & Insurance Health & Social Care Tech & Engineering Creative…" at bounding box center [629, 270] width 281 height 31
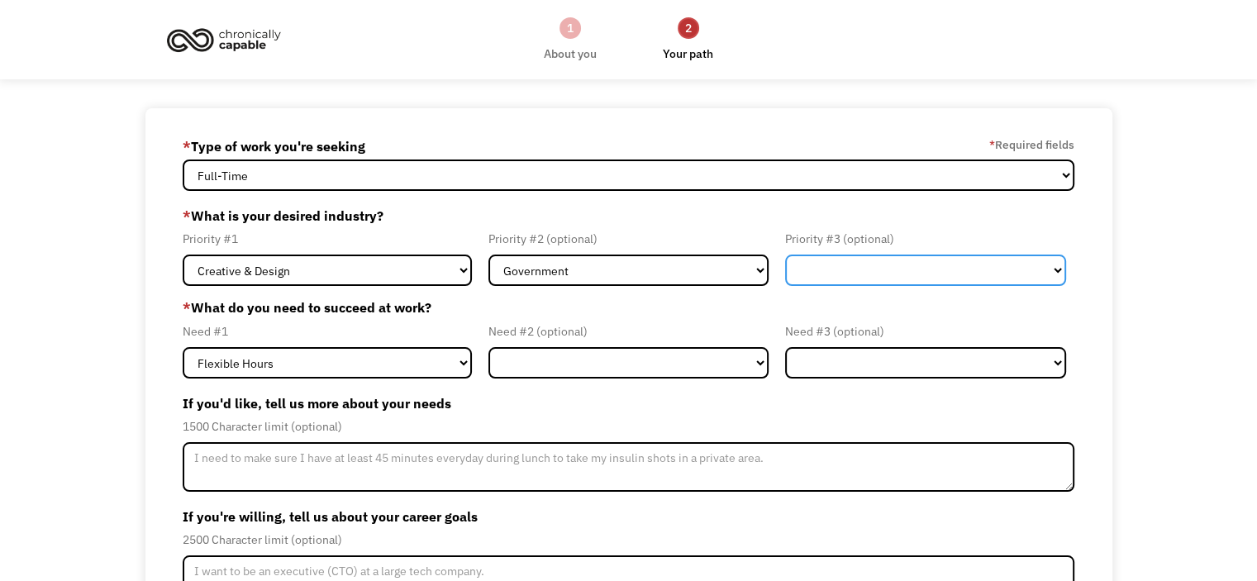
click at [855, 265] on select "Government Finance & Insurance Health & Social Care Tech & Engineering Creative…" at bounding box center [925, 270] width 281 height 31
select select "Administrative"
click at [785, 255] on select "Government Finance & Insurance Health & Social Care Tech & Engineering Creative…" at bounding box center [925, 270] width 281 height 31
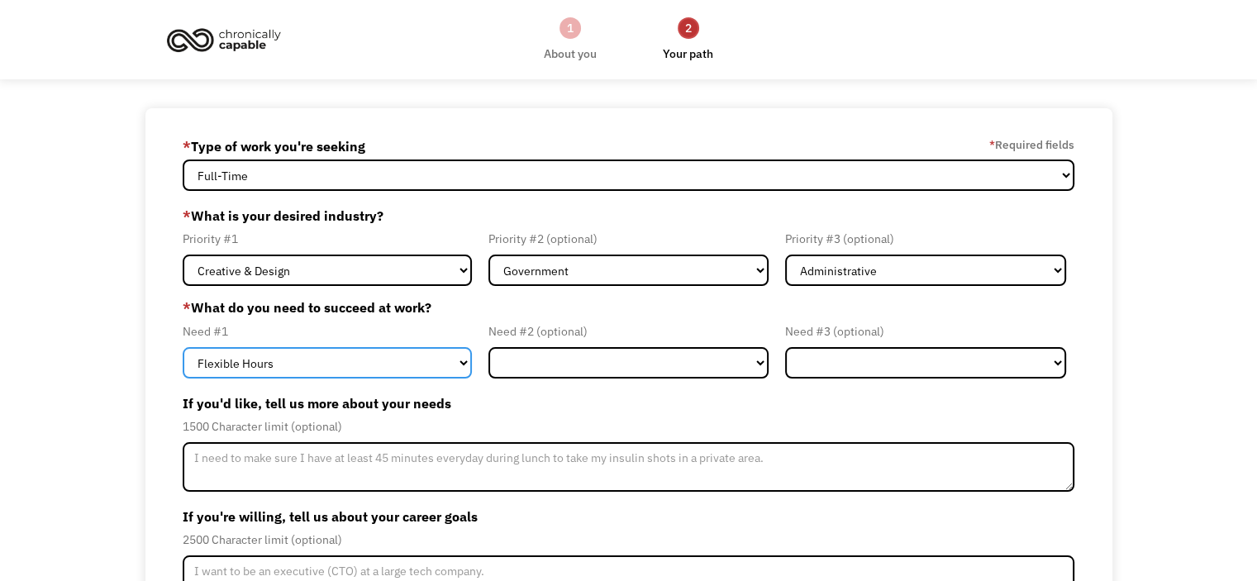
click at [440, 364] on select "Flexible Hours Remote Work Service Animal On-site Accommodations Visual Support…" at bounding box center [327, 362] width 289 height 31
select select "On-site Accommodations"
click at [183, 347] on select "Flexible Hours Remote Work Service Animal On-site Accommodations Visual Support…" at bounding box center [327, 362] width 289 height 31
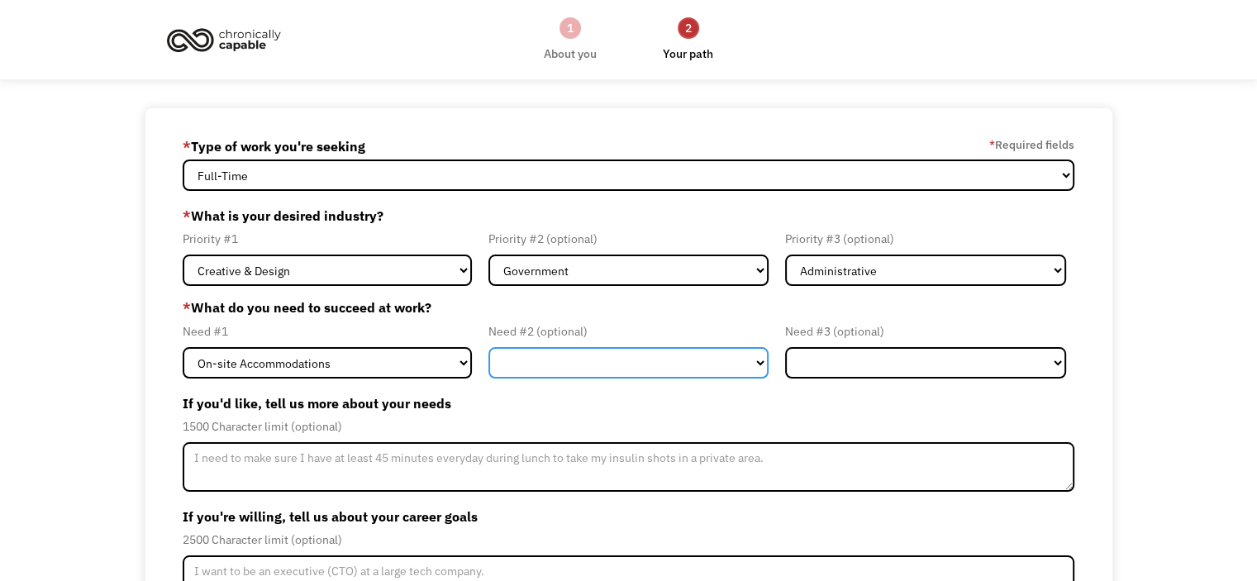
click at [589, 370] on select "Flexible Hours Remote Work Service Animal On-site Accommodations Visual Support…" at bounding box center [629, 362] width 281 height 31
click at [589, 366] on select "Flexible Hours Remote Work Service Animal On-site Accommodations Visual Support…" at bounding box center [629, 362] width 281 height 31
select select "Other"
click at [489, 347] on select "Flexible Hours Remote Work Service Animal On-site Accommodations Visual Support…" at bounding box center [629, 362] width 281 height 31
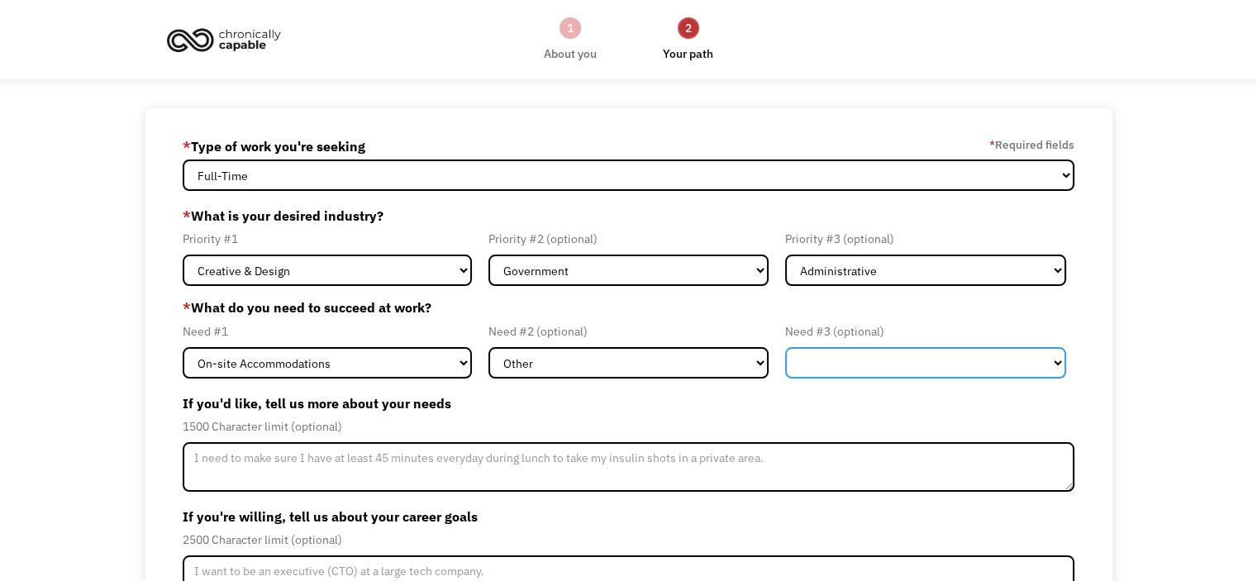
click at [831, 362] on select "Flexible Hours Remote Work Service Animal On-site Accommodations Visual Support…" at bounding box center [925, 362] width 281 height 31
select select "Flexible Hours"
click at [785, 347] on select "Flexible Hours Remote Work Service Animal On-site Accommodations Visual Support…" at bounding box center [925, 362] width 281 height 31
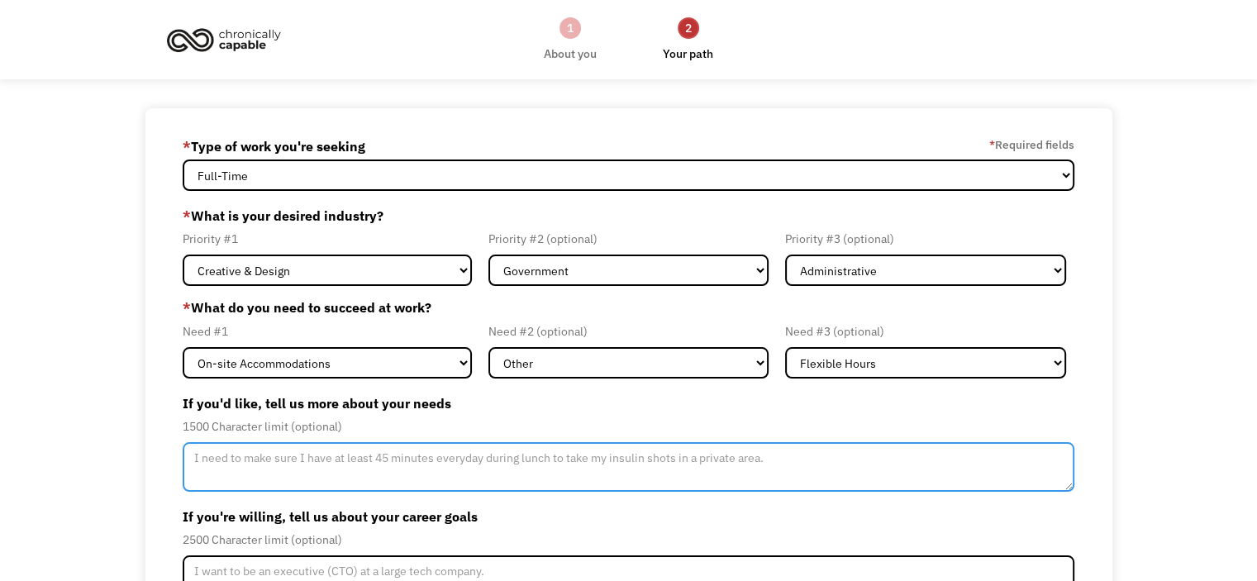
click at [274, 469] on textarea "Member-Update-Form-Step2" at bounding box center [629, 467] width 892 height 50
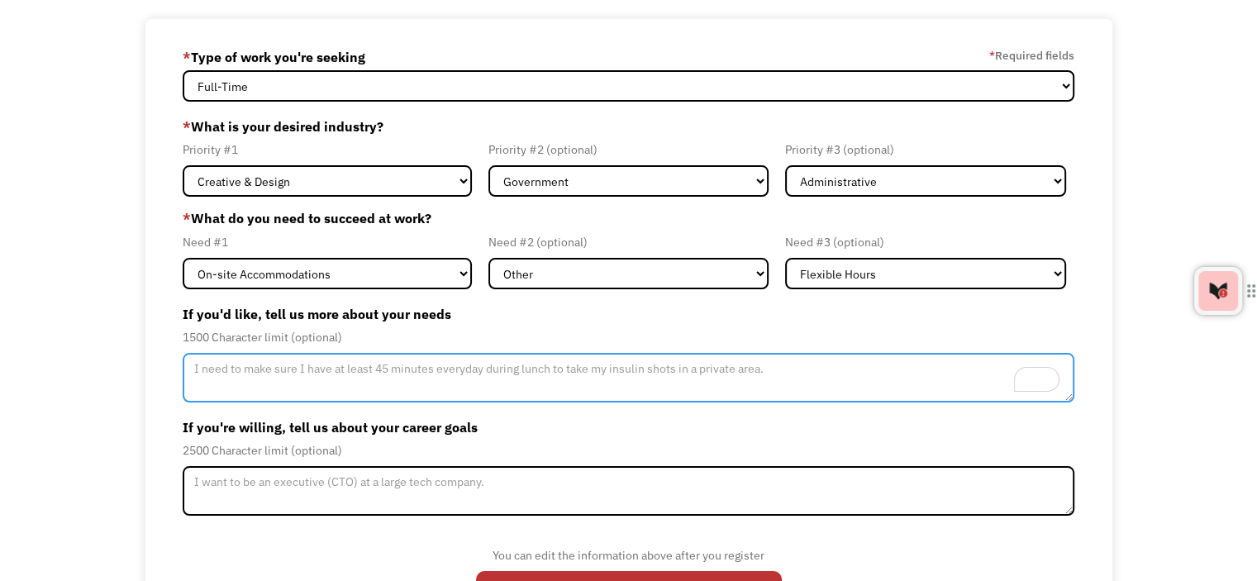
scroll to position [93, 0]
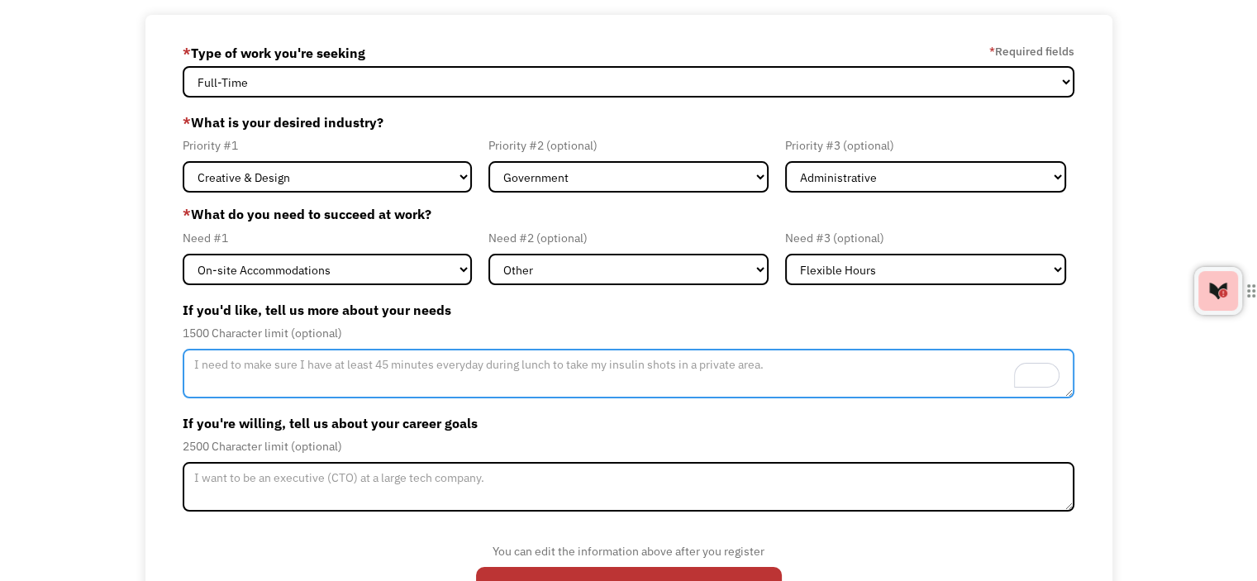
click at [314, 357] on textarea "To enrich screen reader interactions, please activate Accessibility in Grammarl…" at bounding box center [629, 374] width 892 height 50
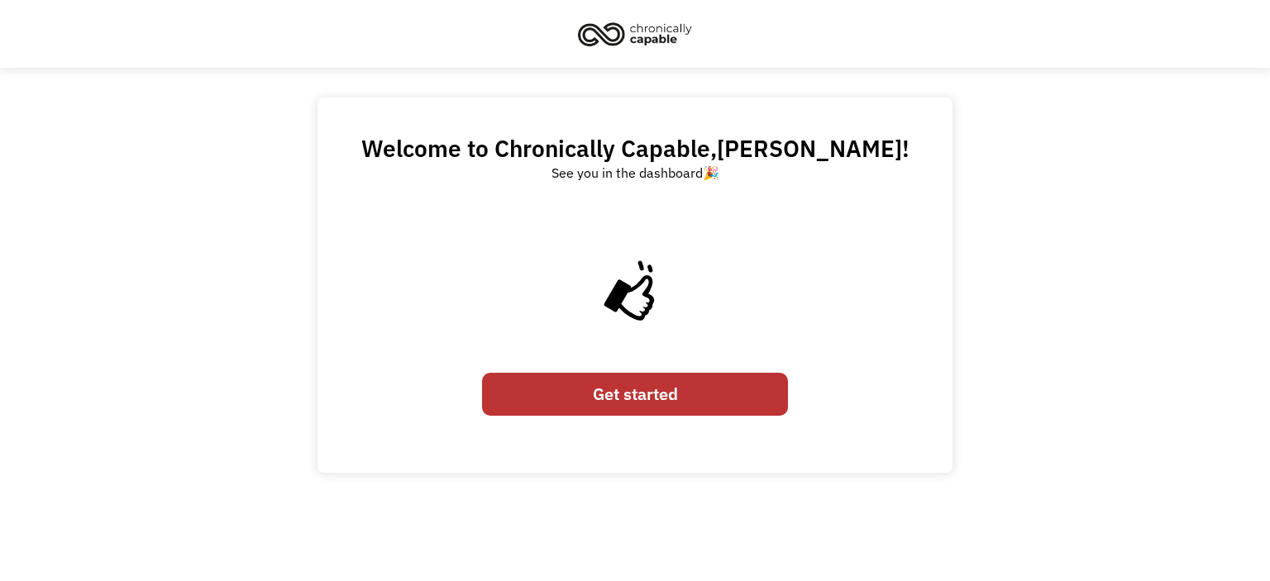
click at [615, 396] on link "Get started" at bounding box center [635, 394] width 306 height 43
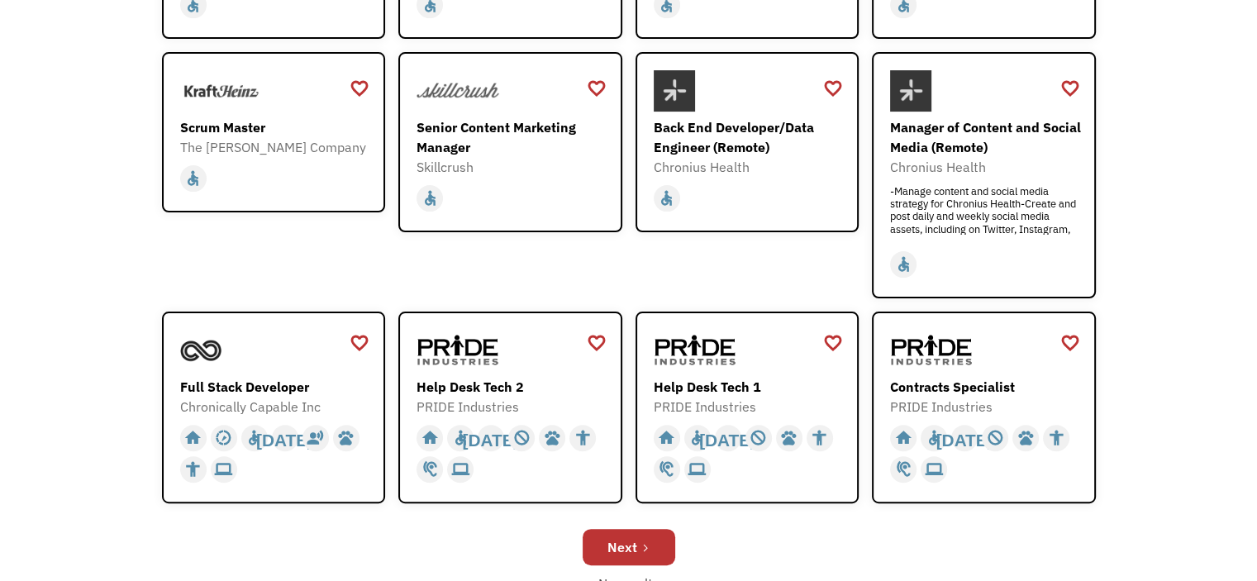
scroll to position [398, 0]
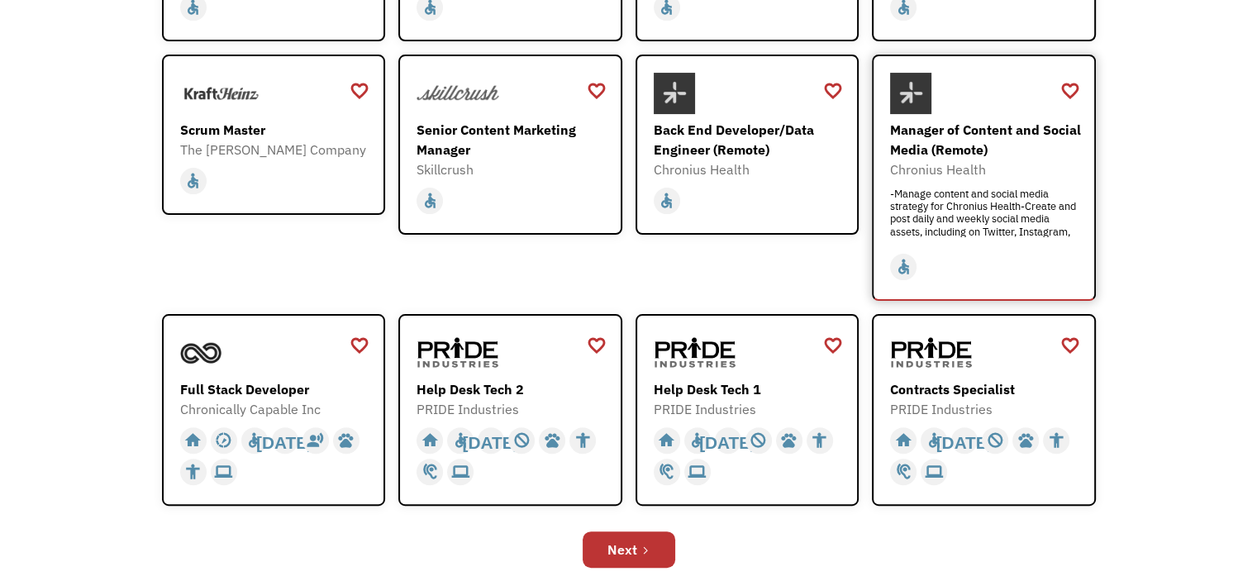
click at [937, 146] on div "Manager of Content and Social Media (Remote)" at bounding box center [986, 140] width 192 height 40
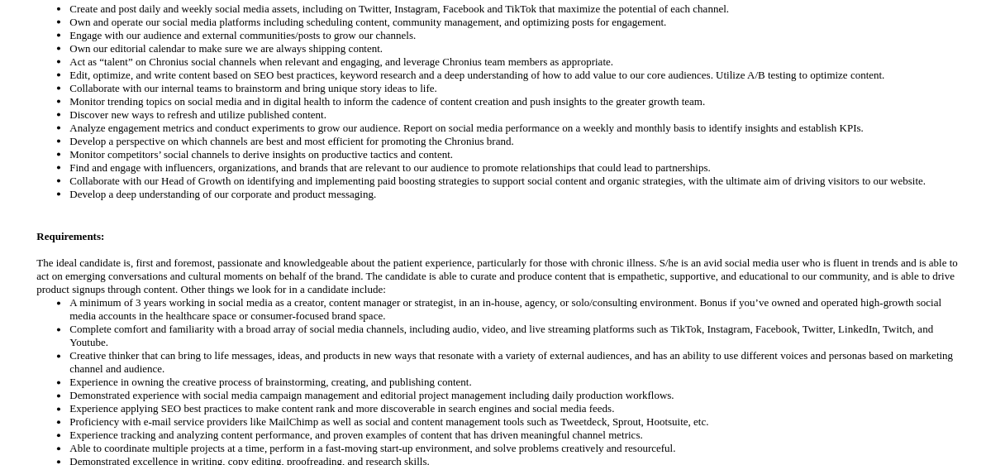
scroll to position [580, 0]
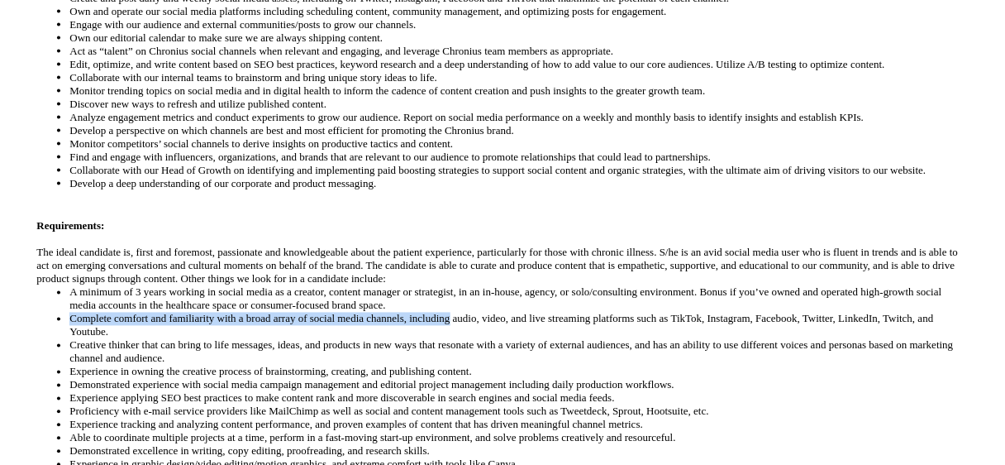
drag, startPoint x: 448, startPoint y: 274, endPoint x: 635, endPoint y: 263, distance: 187.2
click at [635, 286] on ul "A minimum of 3 years working in social media as a creator, content manager or s…" at bounding box center [502, 392] width 932 height 212
click at [635, 286] on li "A minimum of 3 years working in social media as a creator, content manager or s…" at bounding box center [518, 299] width 899 height 26
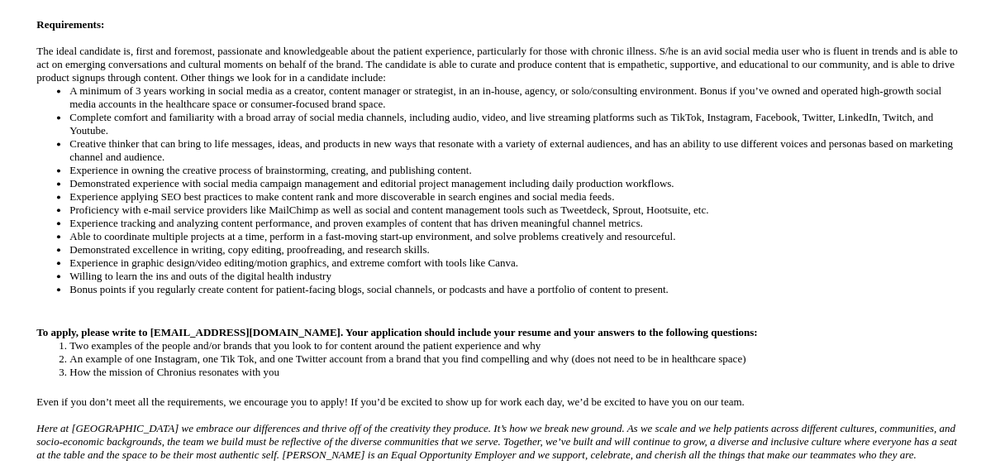
scroll to position [787, 0]
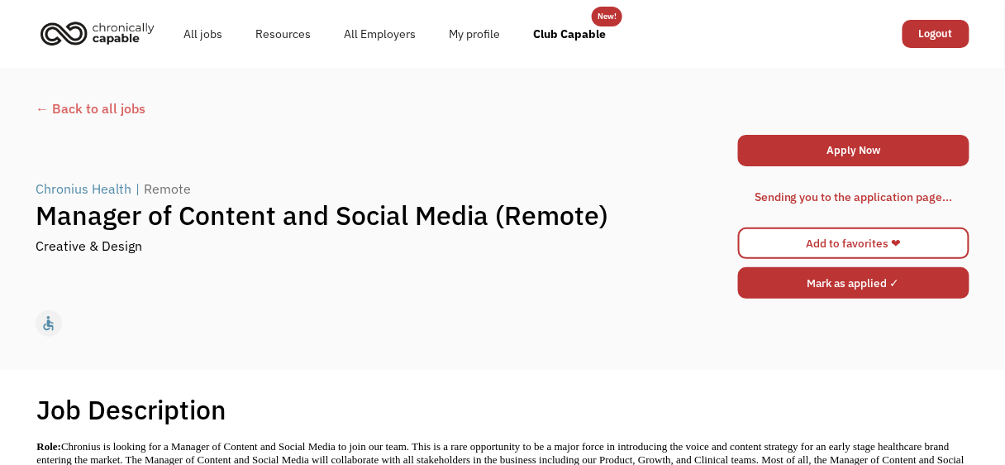
click at [836, 276] on input "Mark as applied ✓" at bounding box center [853, 282] width 231 height 31
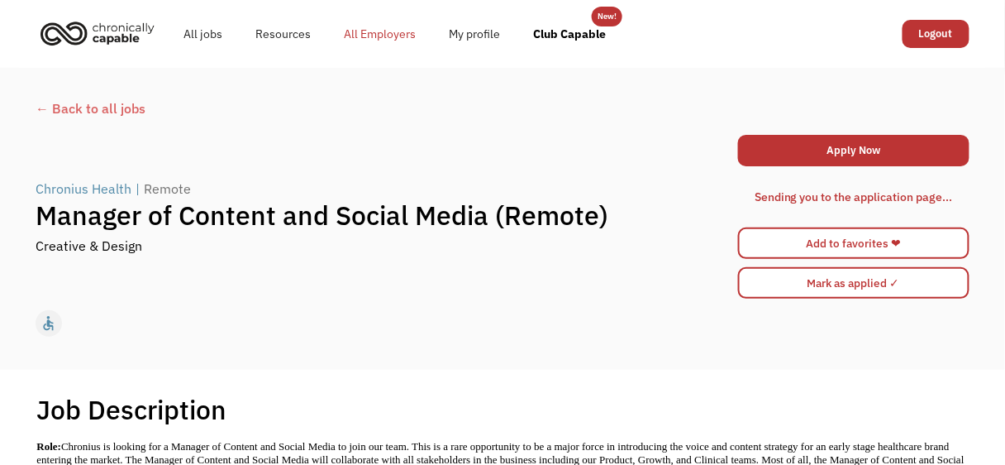
click at [369, 41] on link "All Employers" at bounding box center [379, 33] width 105 height 53
click at [191, 27] on link "All jobs" at bounding box center [203, 33] width 72 height 53
click at [41, 108] on div "← Back to all jobs" at bounding box center [503, 108] width 934 height 20
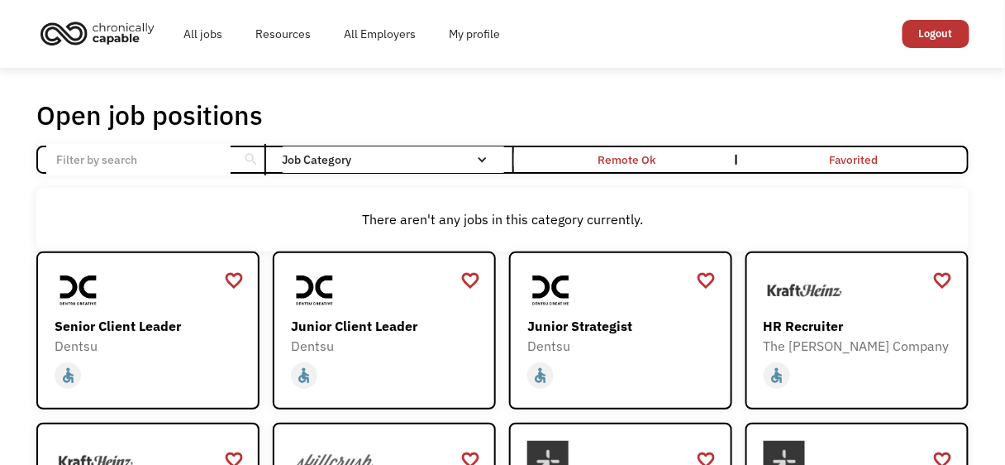
click at [52, 152] on input "Email Form" at bounding box center [138, 159] width 184 height 31
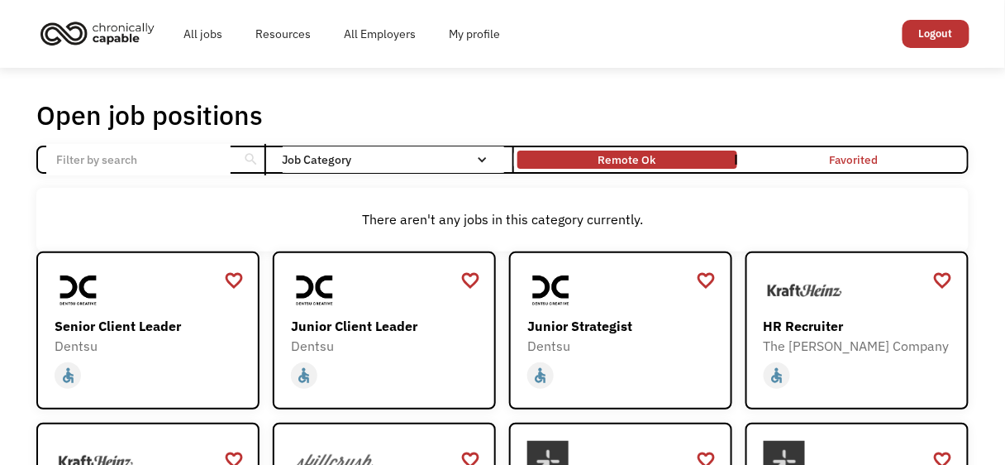
click at [655, 167] on link "Remote Ok" at bounding box center [627, 159] width 227 height 25
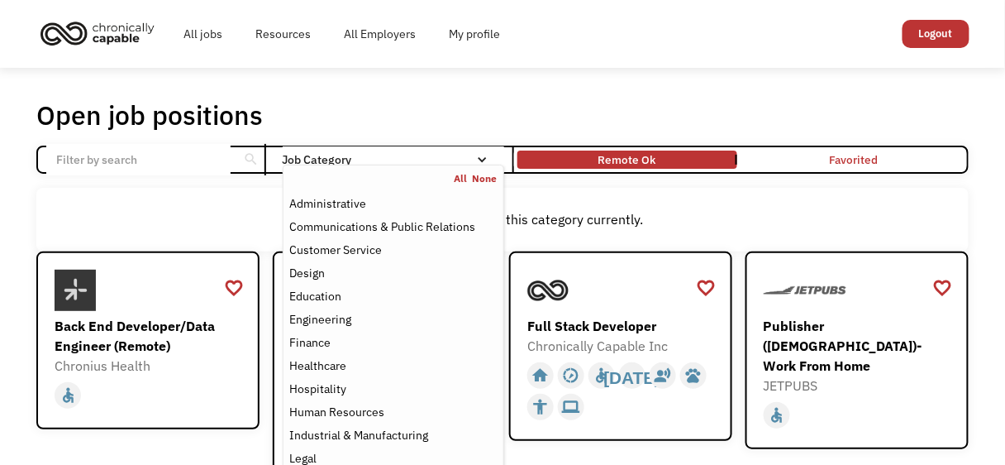
click at [469, 164] on div "Job Category" at bounding box center [394, 160] width 222 height 12
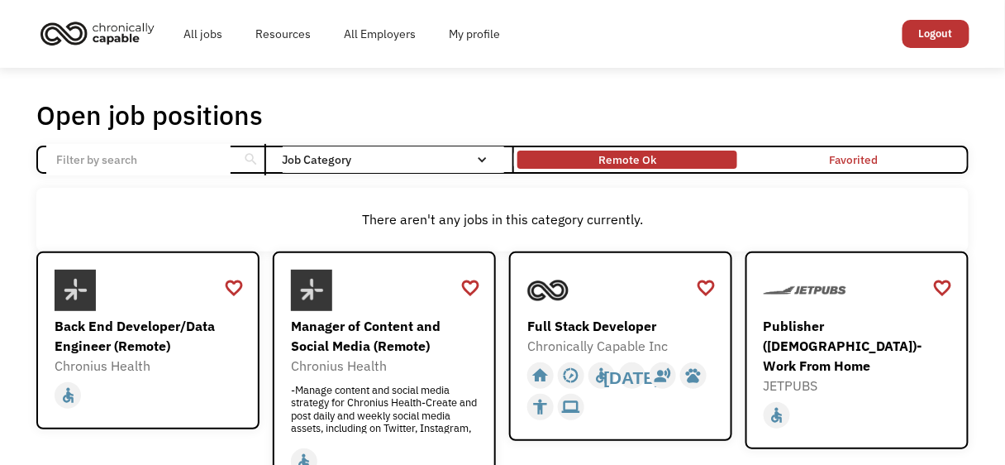
click at [628, 168] on div "Remote Ok" at bounding box center [628, 160] width 58 height 20
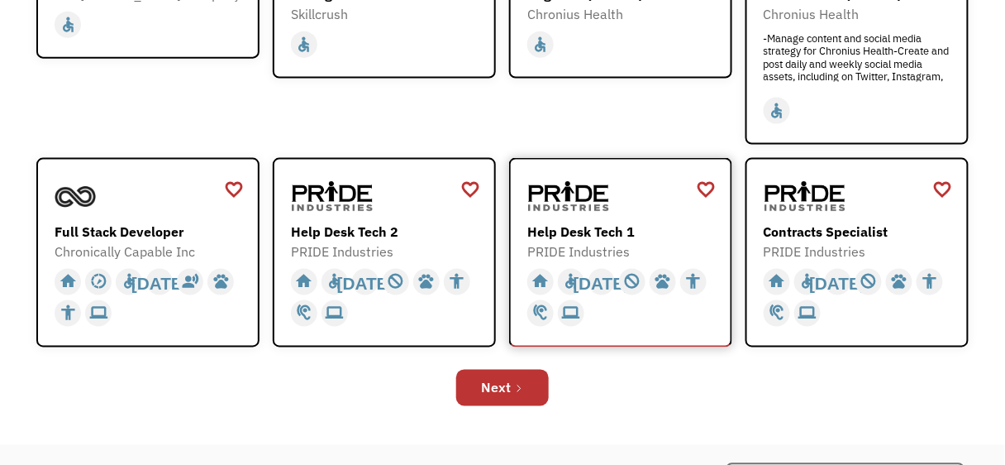
scroll to position [524, 0]
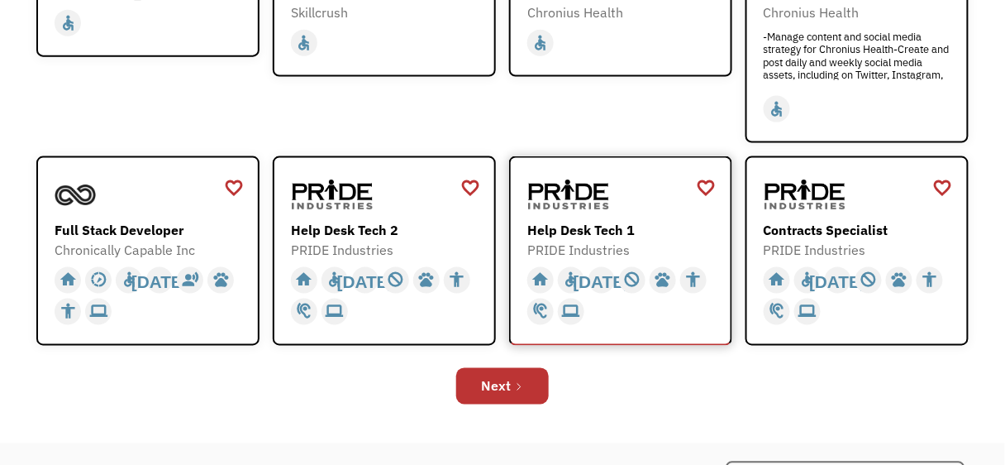
click at [556, 176] on img at bounding box center [568, 194] width 83 height 41
click at [482, 384] on div "Next" at bounding box center [496, 386] width 30 height 20
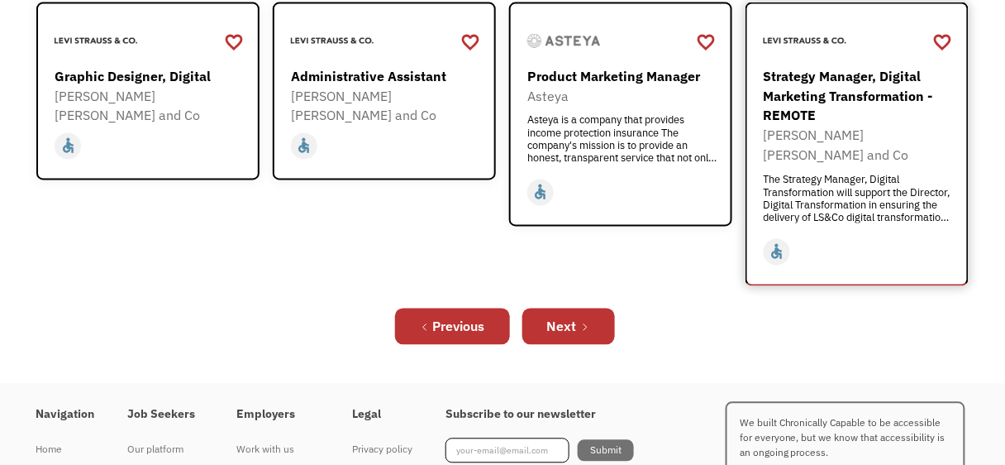
scroll to position [675, 0]
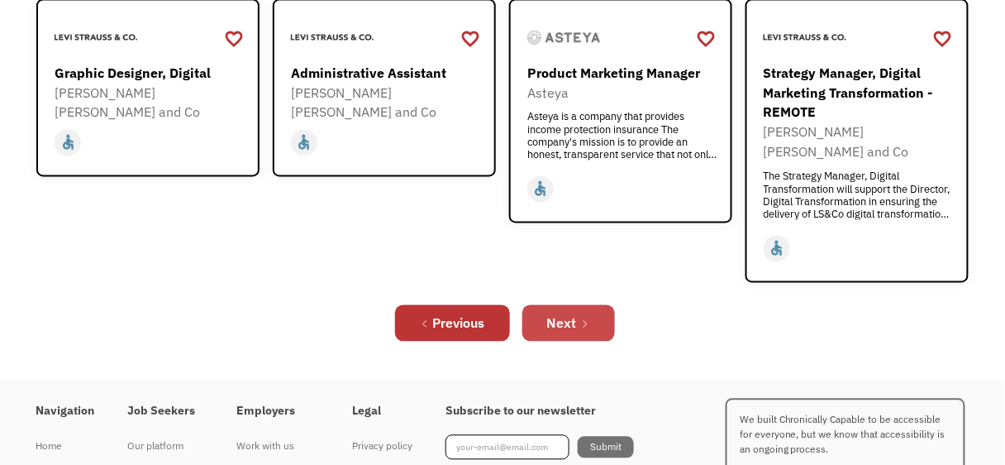
click at [590, 305] on link "Next" at bounding box center [569, 323] width 93 height 36
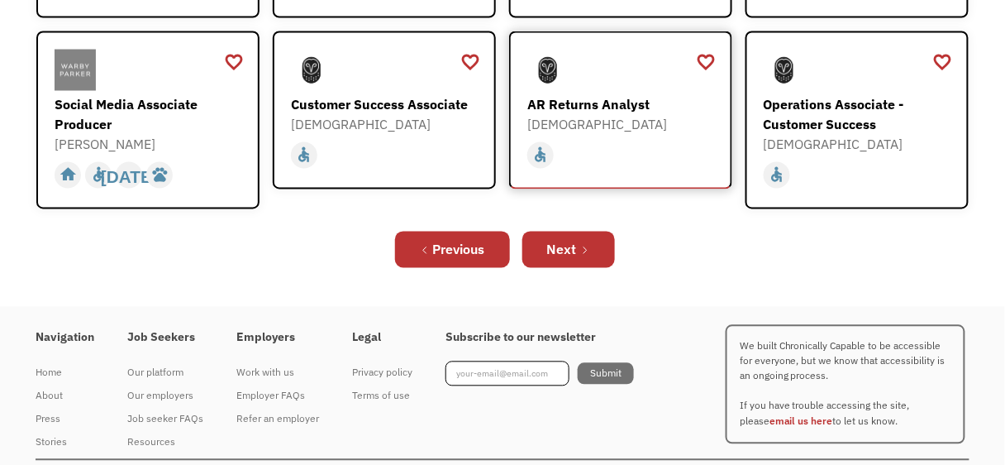
scroll to position [704, 0]
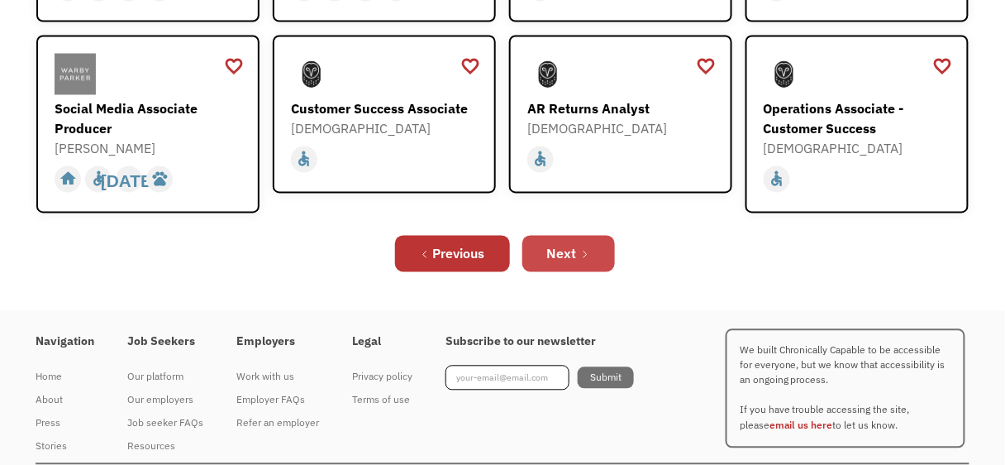
click at [588, 250] on icon "Next Page" at bounding box center [585, 255] width 10 height 10
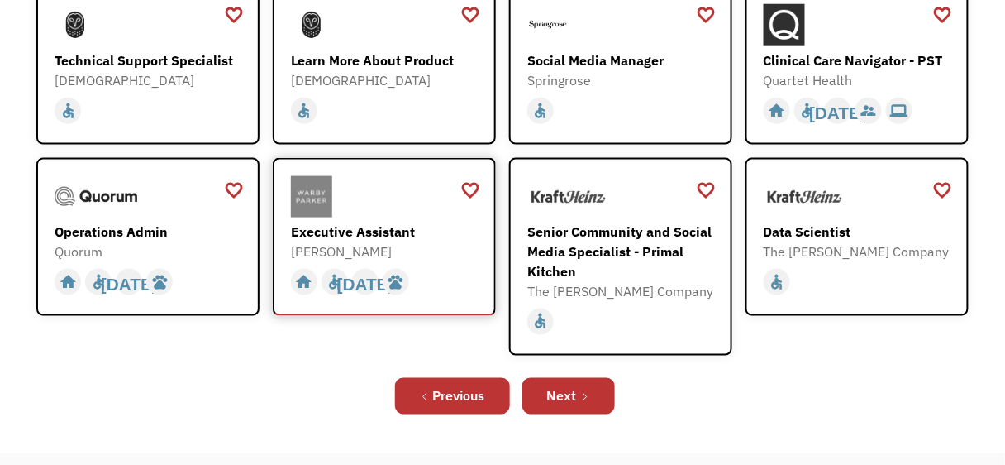
scroll to position [467, 0]
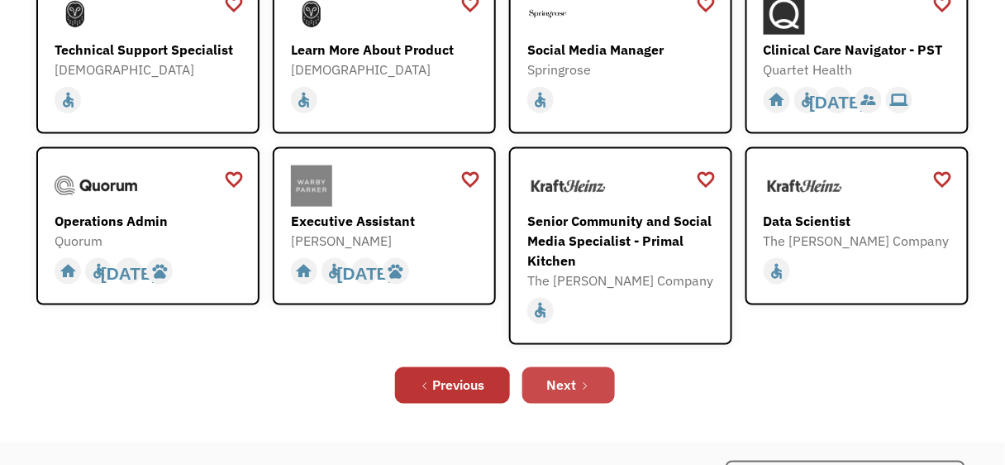
click at [561, 381] on div "Next" at bounding box center [562, 385] width 30 height 20
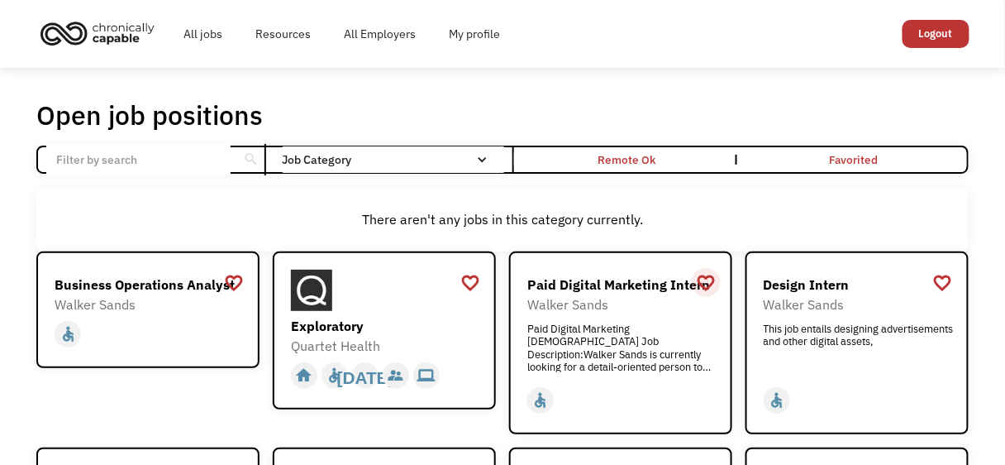
click at [705, 284] on div "favorite_border" at bounding box center [707, 282] width 20 height 25
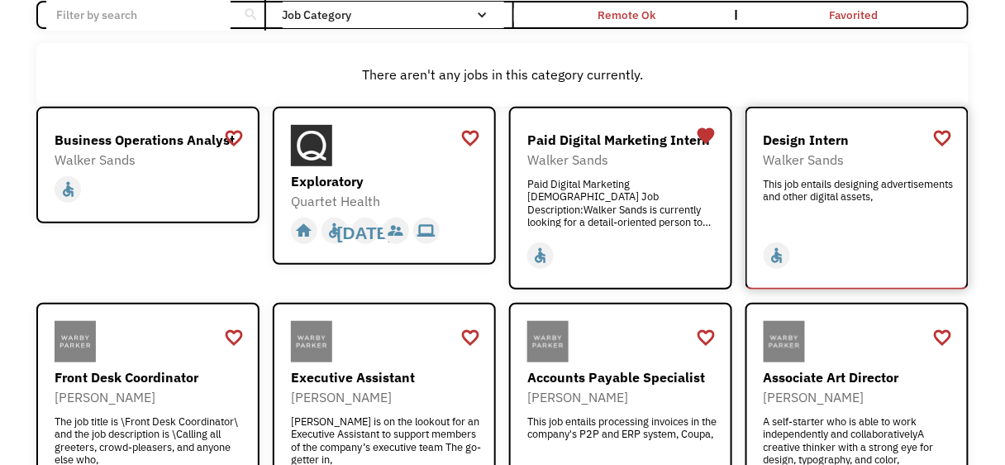
scroll to position [150, 0]
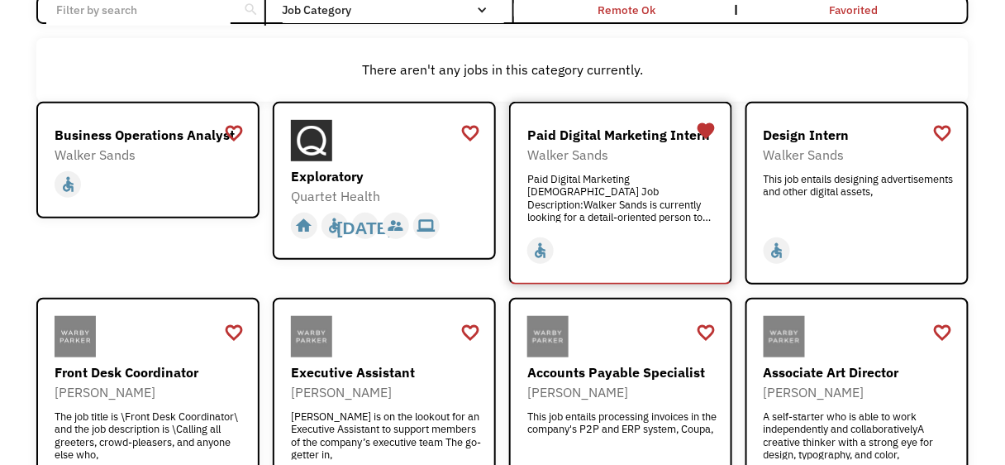
click at [590, 132] on div "Paid Digital Marketing Intern" at bounding box center [622, 135] width 191 height 20
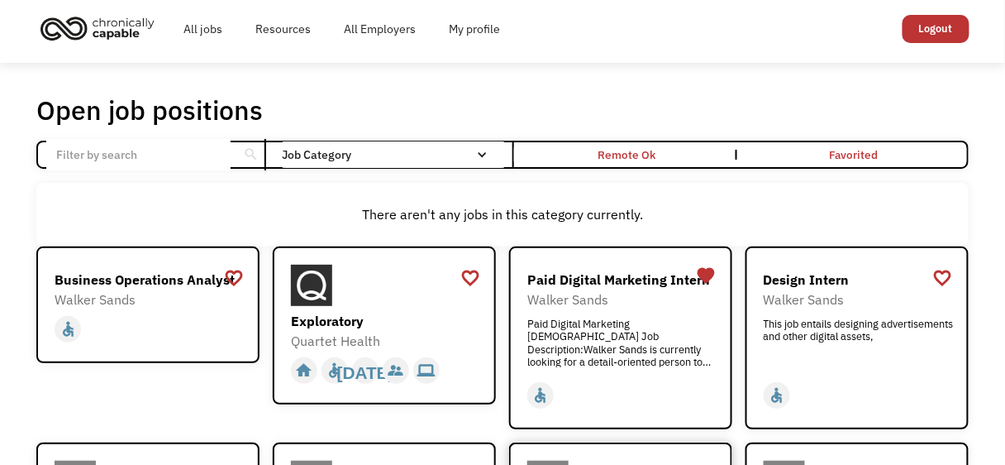
scroll to position [0, 0]
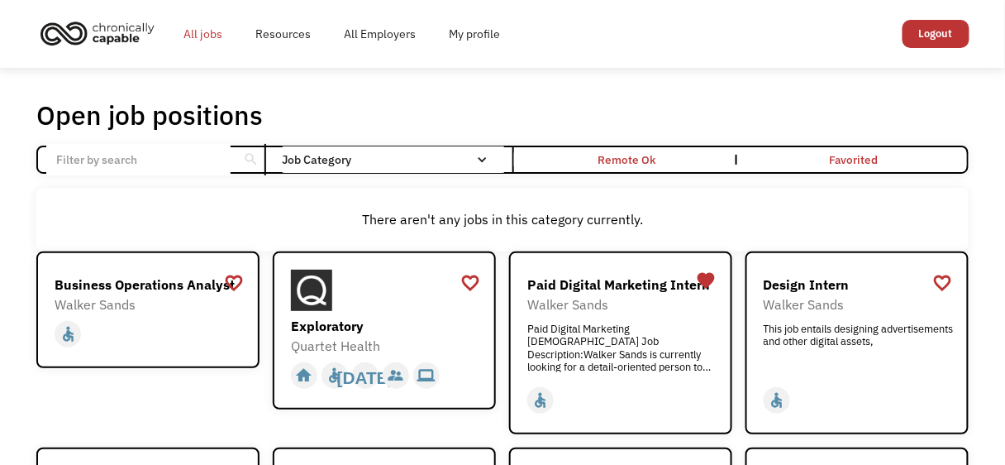
click at [201, 37] on link "All jobs" at bounding box center [203, 33] width 72 height 53
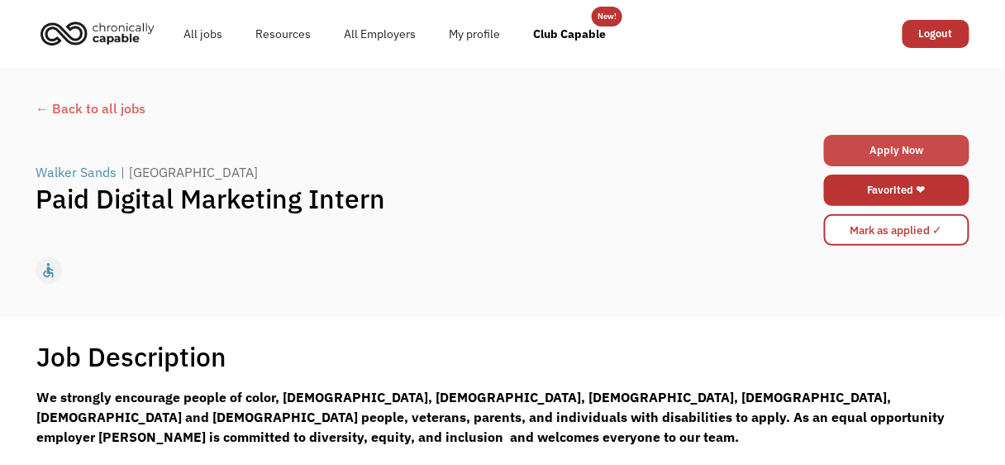
click at [885, 156] on link "Apply Now" at bounding box center [897, 150] width 146 height 31
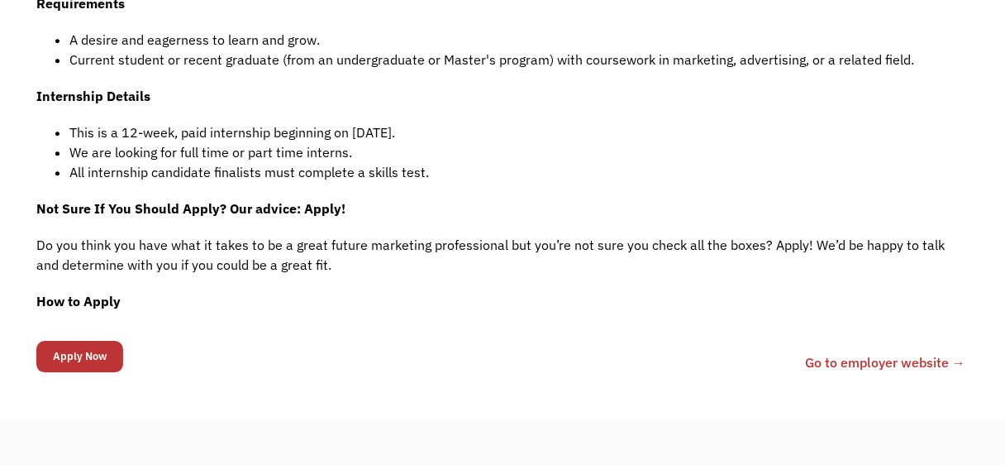
scroll to position [1029, 0]
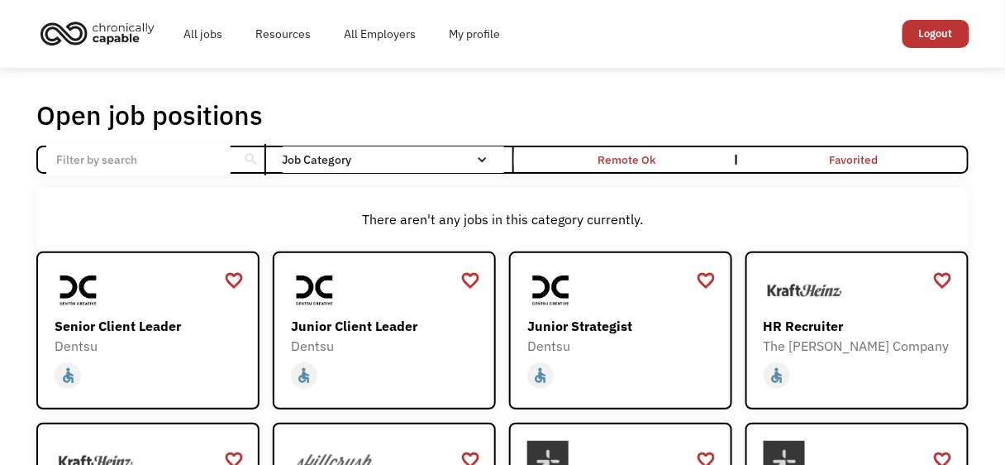
click at [169, 174] on input "Email Form" at bounding box center [138, 159] width 184 height 31
click at [169, 165] on input "Email Form" at bounding box center [138, 159] width 184 height 31
click at [805, 308] on img at bounding box center [805, 290] width 83 height 41
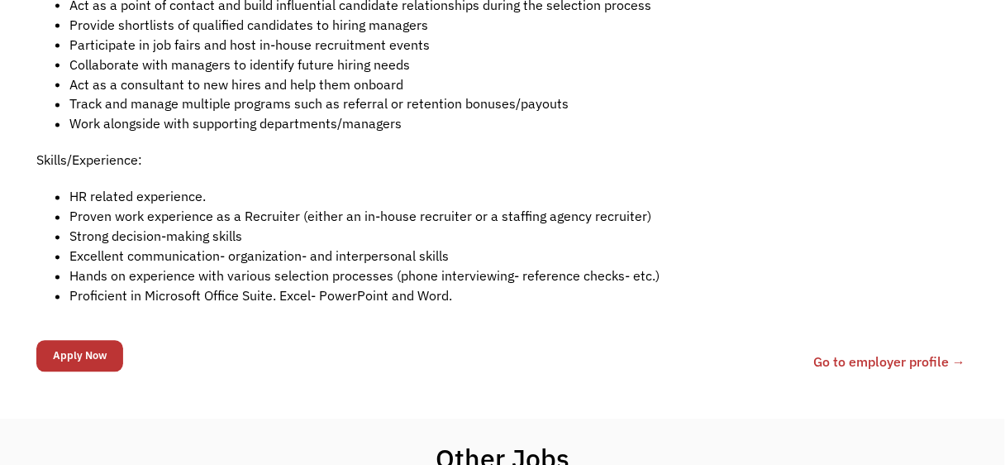
scroll to position [632, 0]
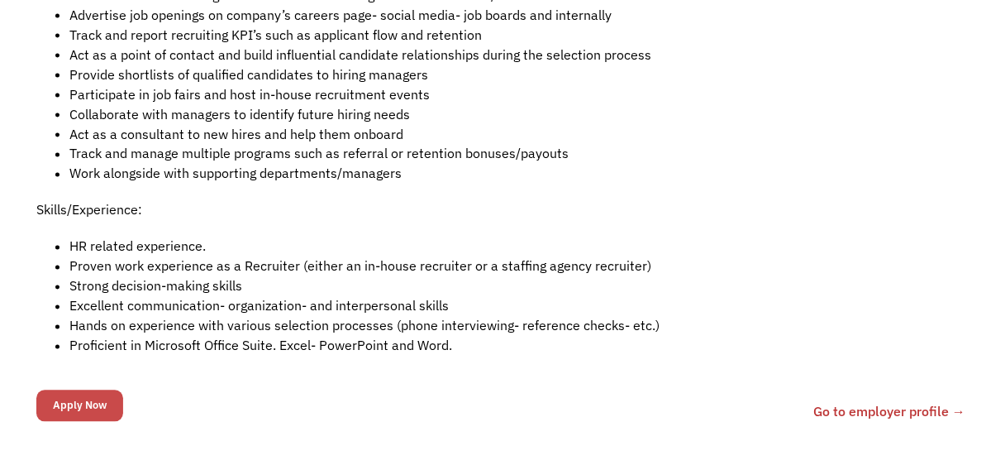
click at [112, 413] on input "Apply Now" at bounding box center [79, 405] width 87 height 31
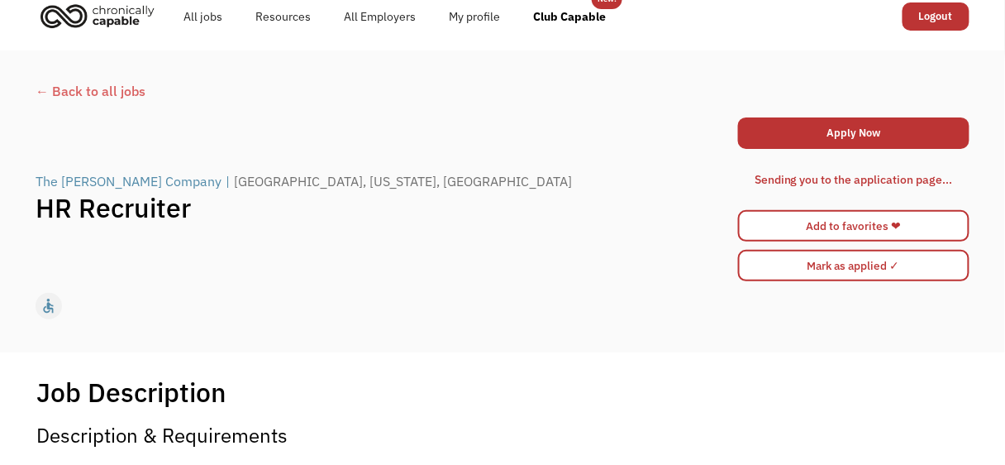
scroll to position [0, 0]
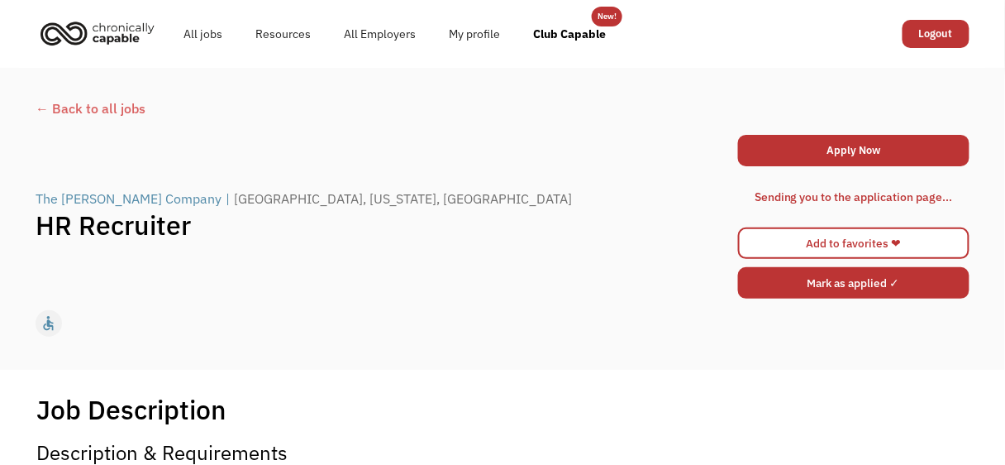
click at [771, 289] on input "Mark as applied ✓" at bounding box center [853, 282] width 231 height 31
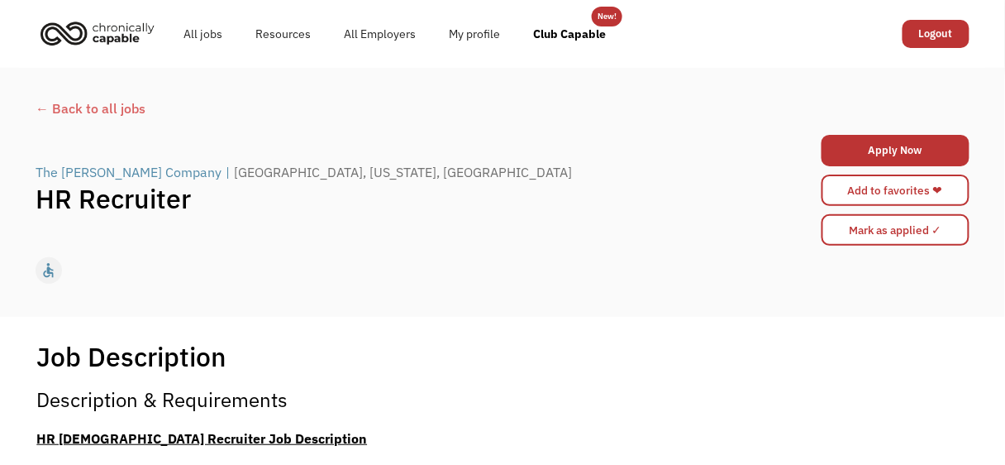
click at [79, 107] on div "← Back to all jobs" at bounding box center [503, 108] width 934 height 20
click at [537, 36] on link "Club Capable" at bounding box center [570, 33] width 106 height 53
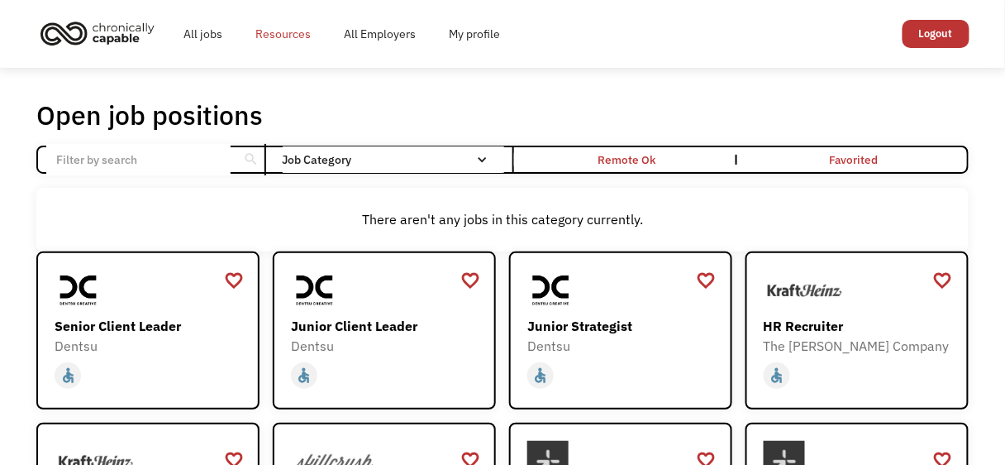
click at [269, 27] on link "Resources" at bounding box center [283, 33] width 88 height 53
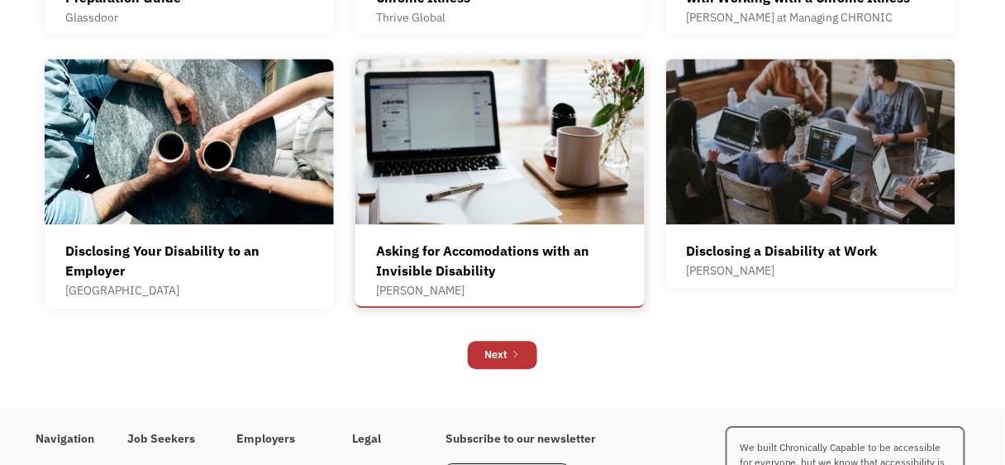
scroll to position [1011, 0]
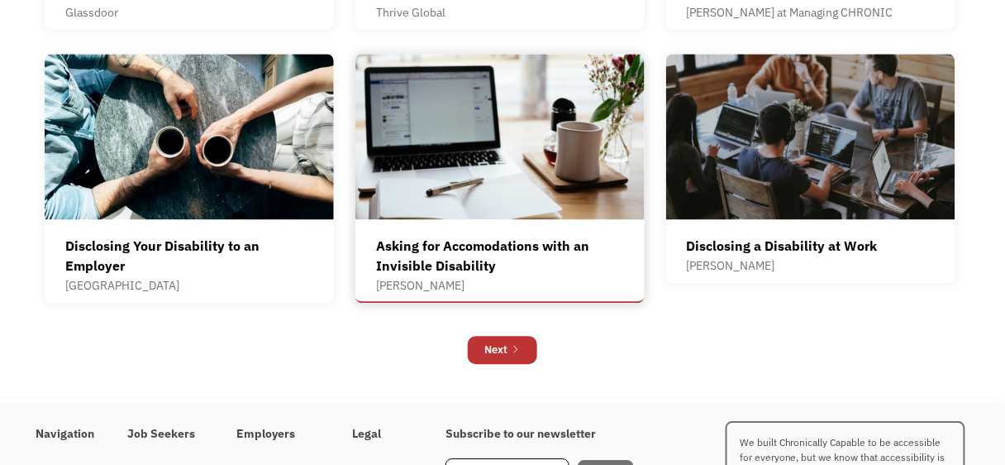
click at [503, 246] on div "Asking for Accomodations with an Invisible Disability" at bounding box center [500, 256] width 248 height 40
